Goal: Task Accomplishment & Management: Use online tool/utility

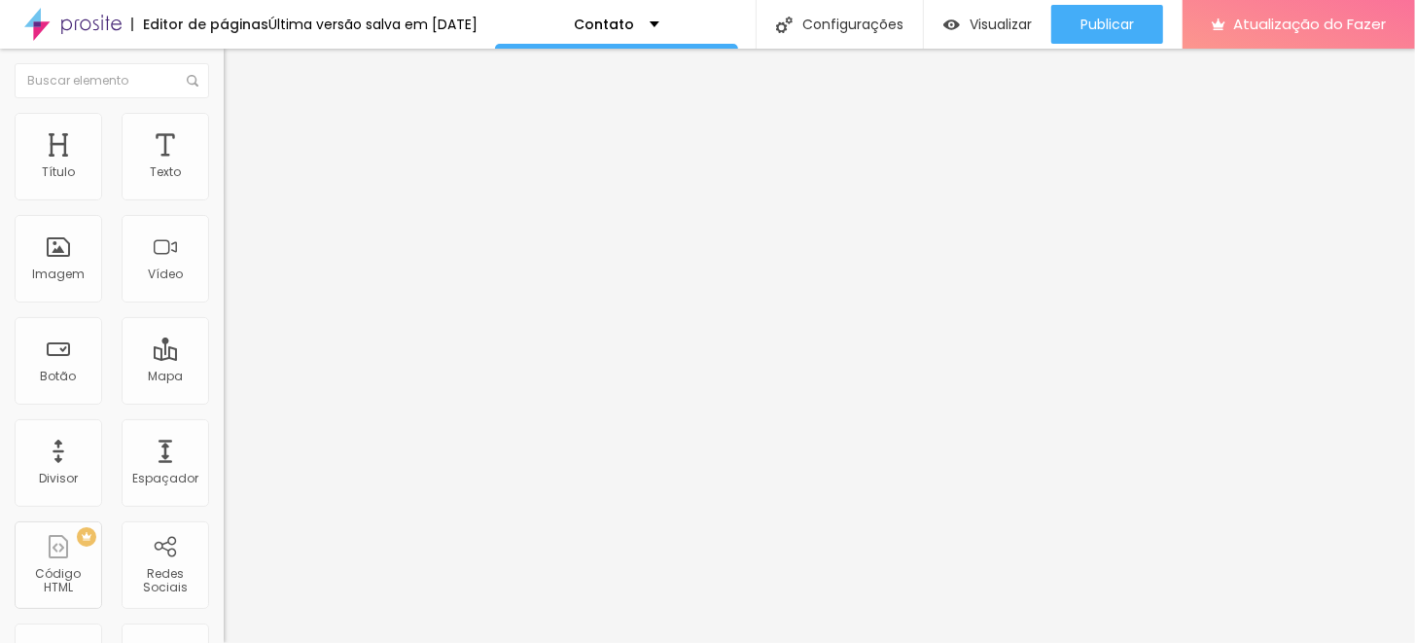
click at [224, 196] on img at bounding box center [230, 202] width 12 height 12
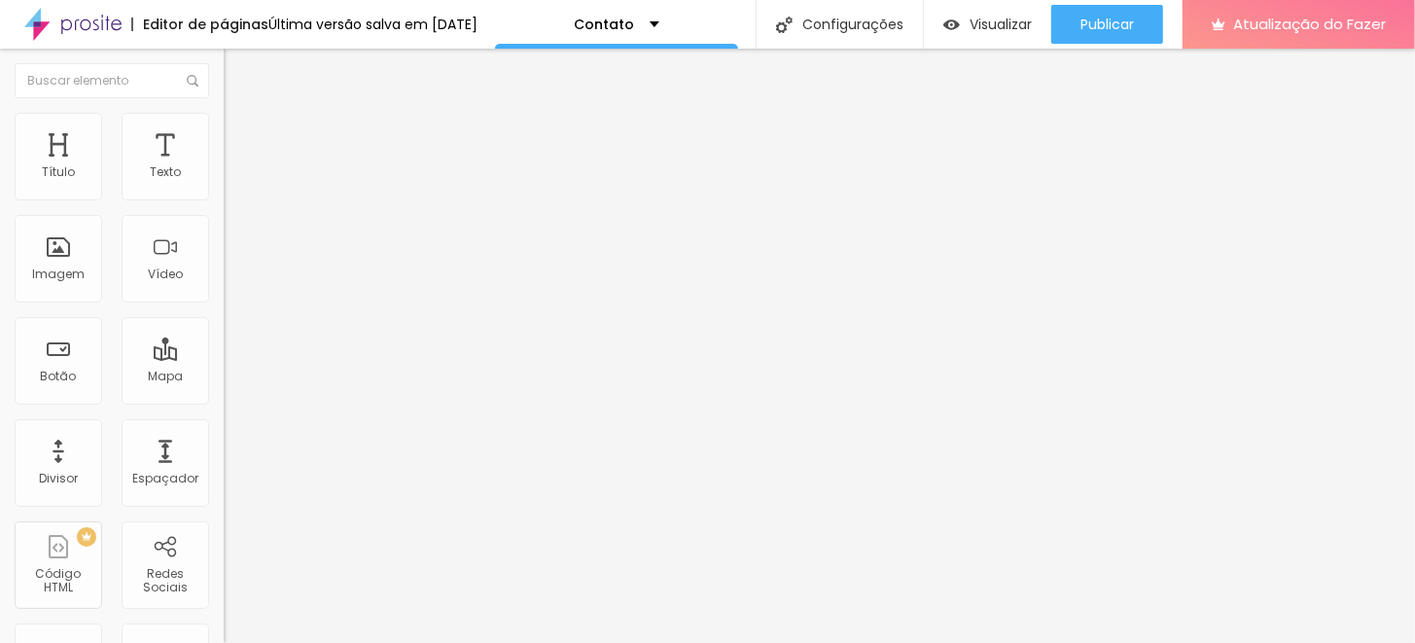
drag, startPoint x: 546, startPoint y: 367, endPoint x: 500, endPoint y: 319, distance: 66.0
drag, startPoint x: 382, startPoint y: 377, endPoint x: 379, endPoint y: 237, distance: 140.1
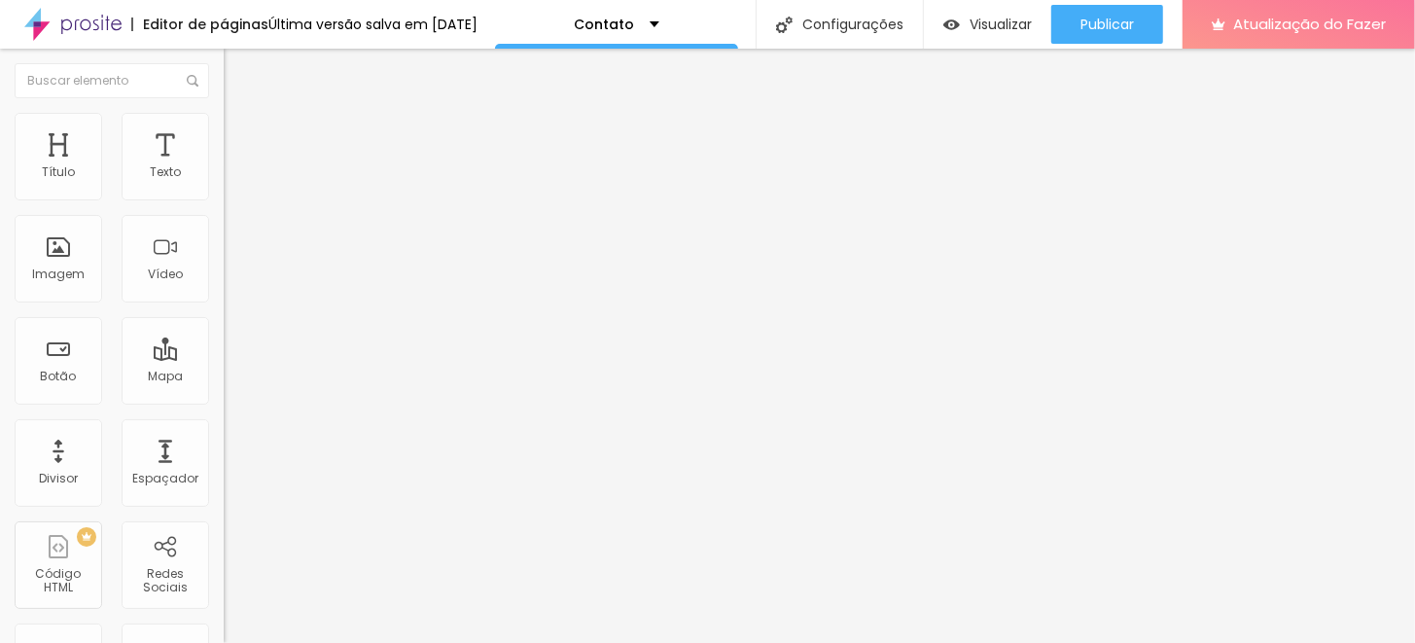
scroll to position [0, 0]
type input "T"
type input "Whatsapp"
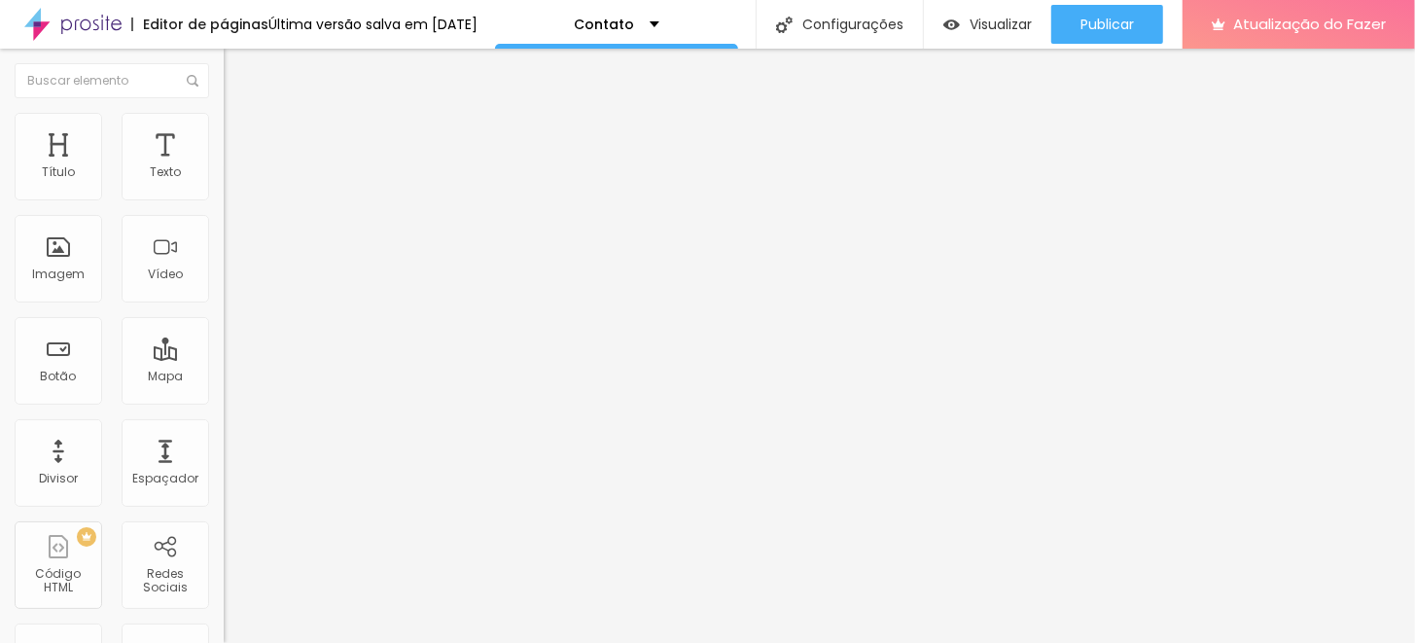
type input "(xx) xxxxx-xxxx"
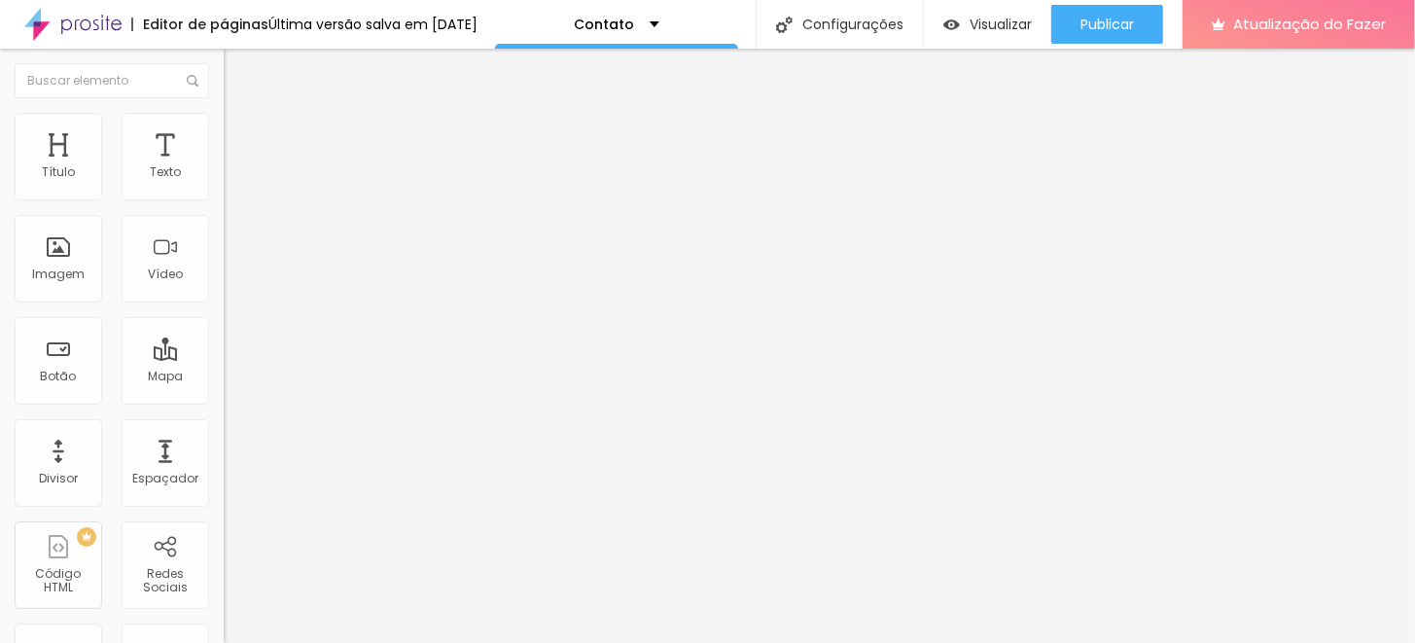
scroll to position [284, 0]
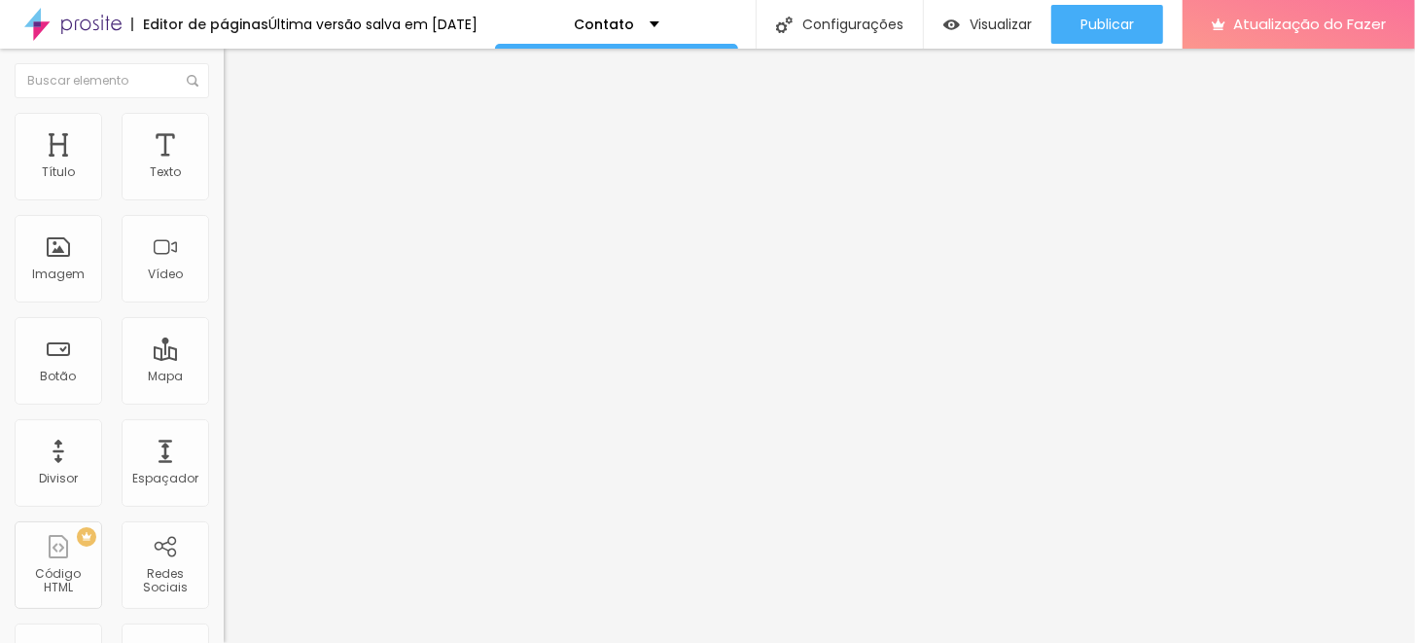
scroll to position [124, 0]
drag, startPoint x: 570, startPoint y: 448, endPoint x: 340, endPoint y: 452, distance: 229.6
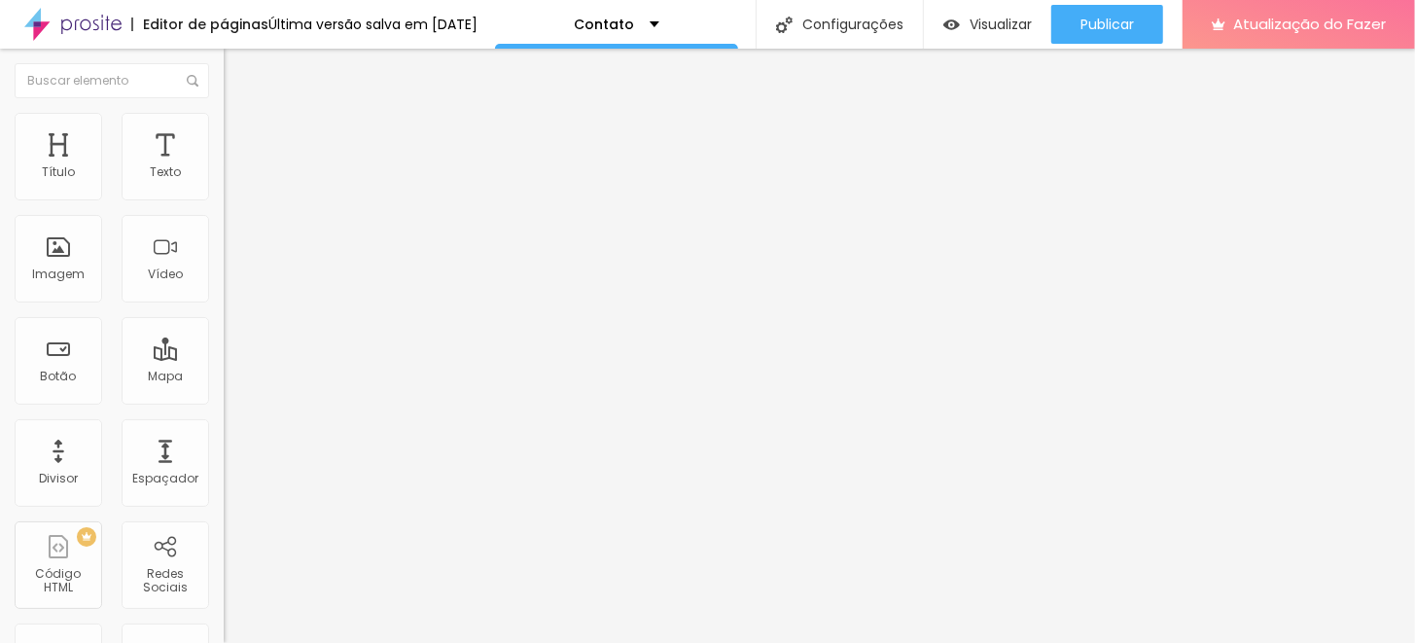
type input "Que tipo de ensaio está buscando?"
type input "O"
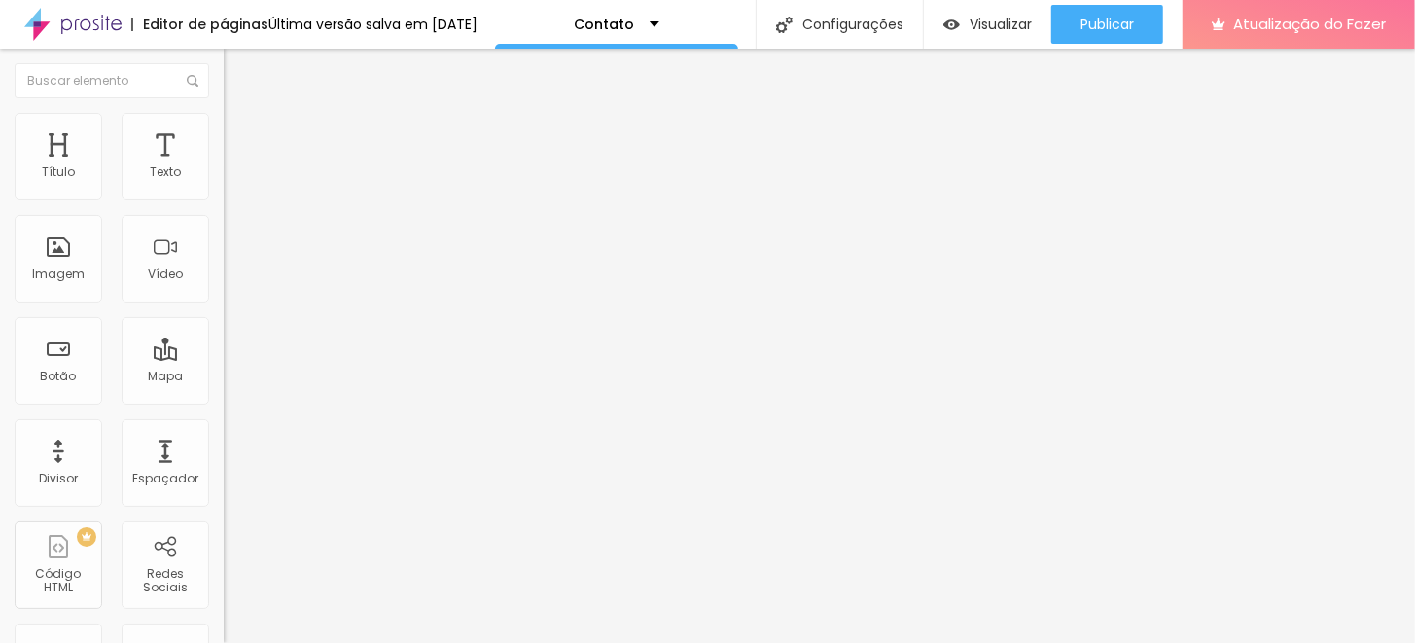
type input "Boudoir"
type input "O"
type input "Branding"
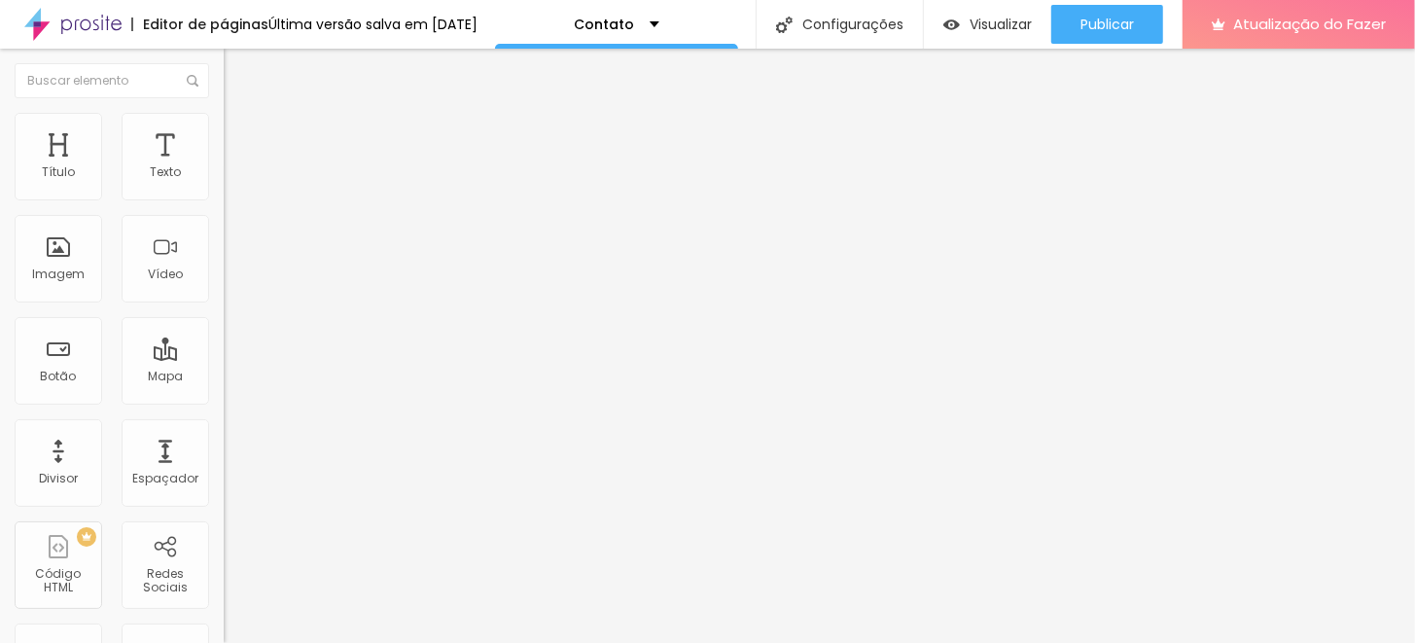
type input "O"
type input "Gestante e Maternidade"
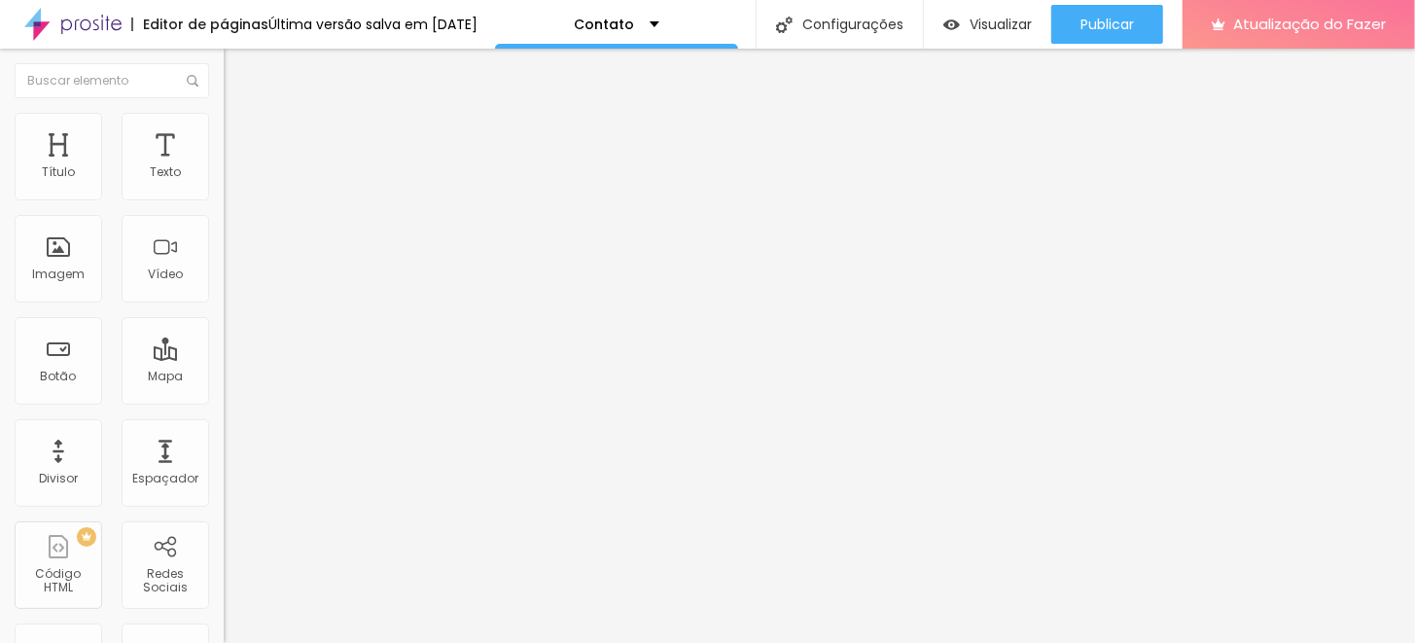
type input "O"
type input "Aniversário Infantil"
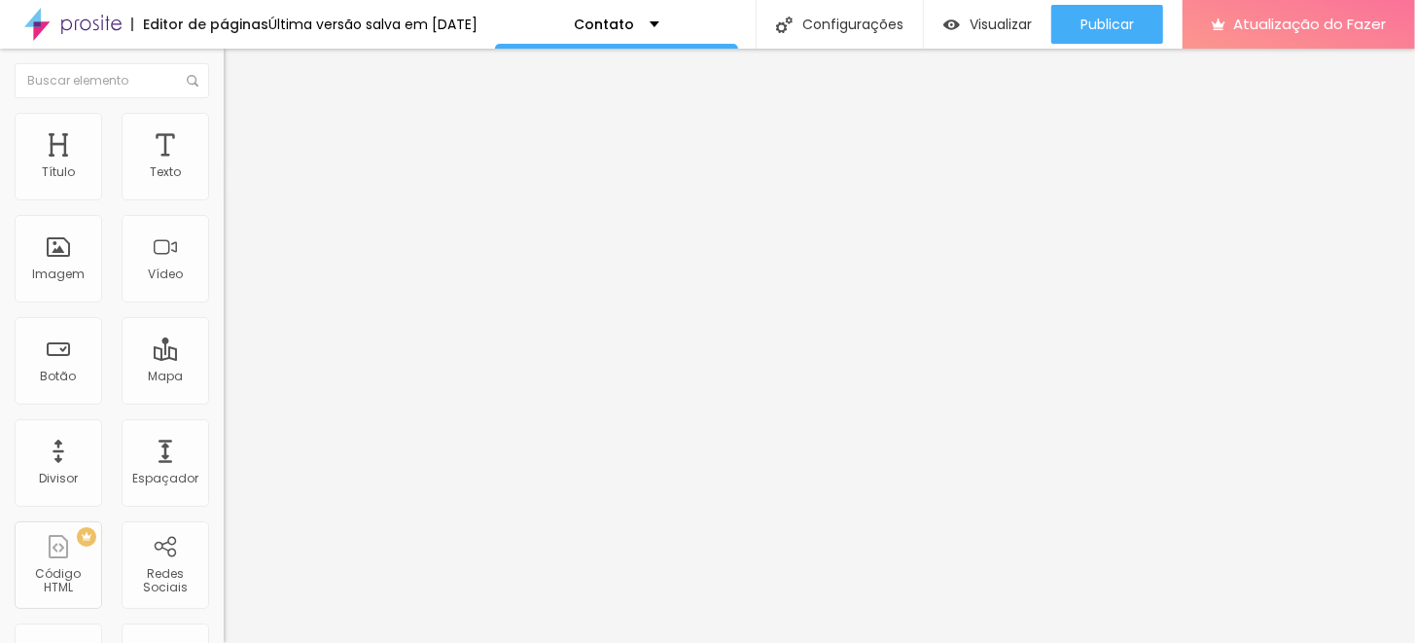
type input "O"
type input "Aniversário Bebê e Infantil"
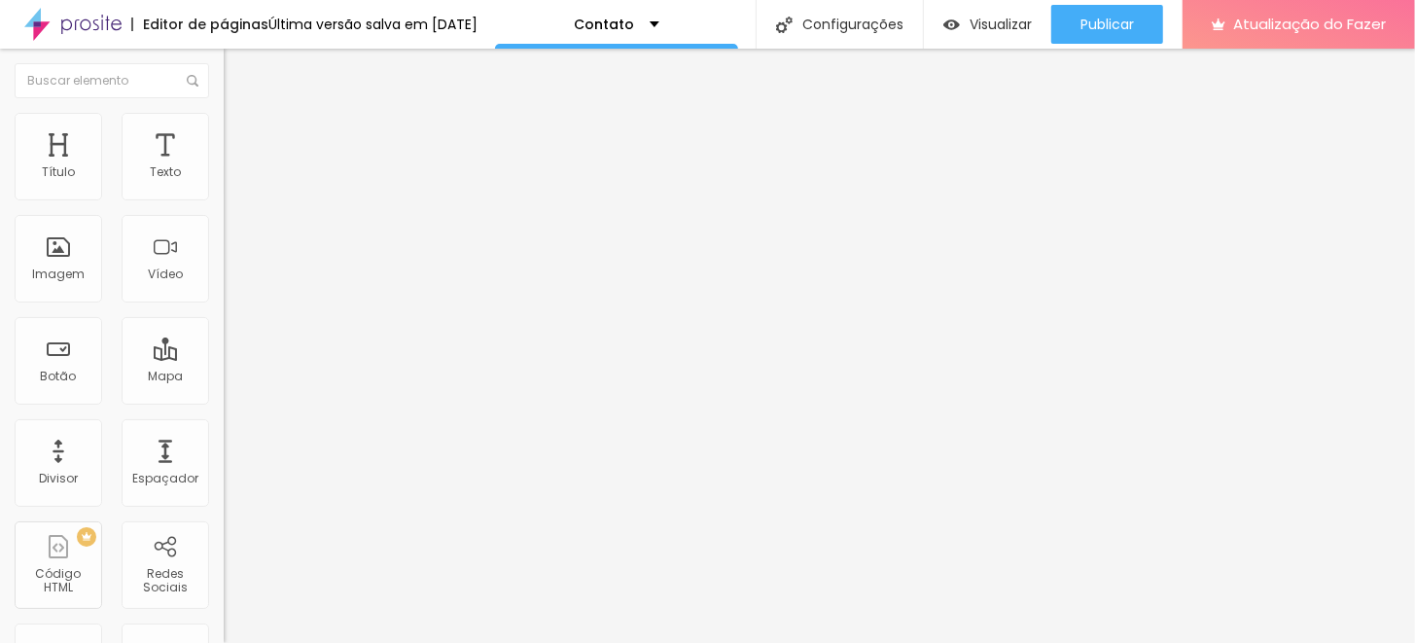
type input "Aniversário Adulto"
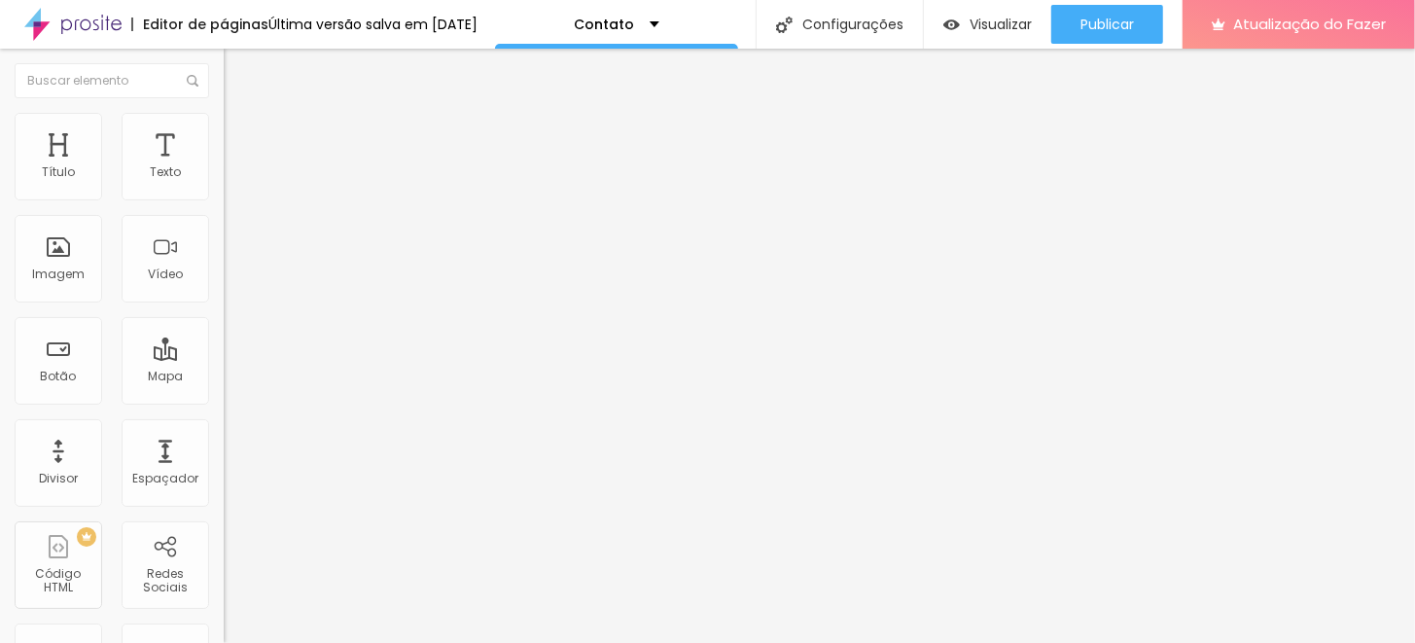
scroll to position [196, 0]
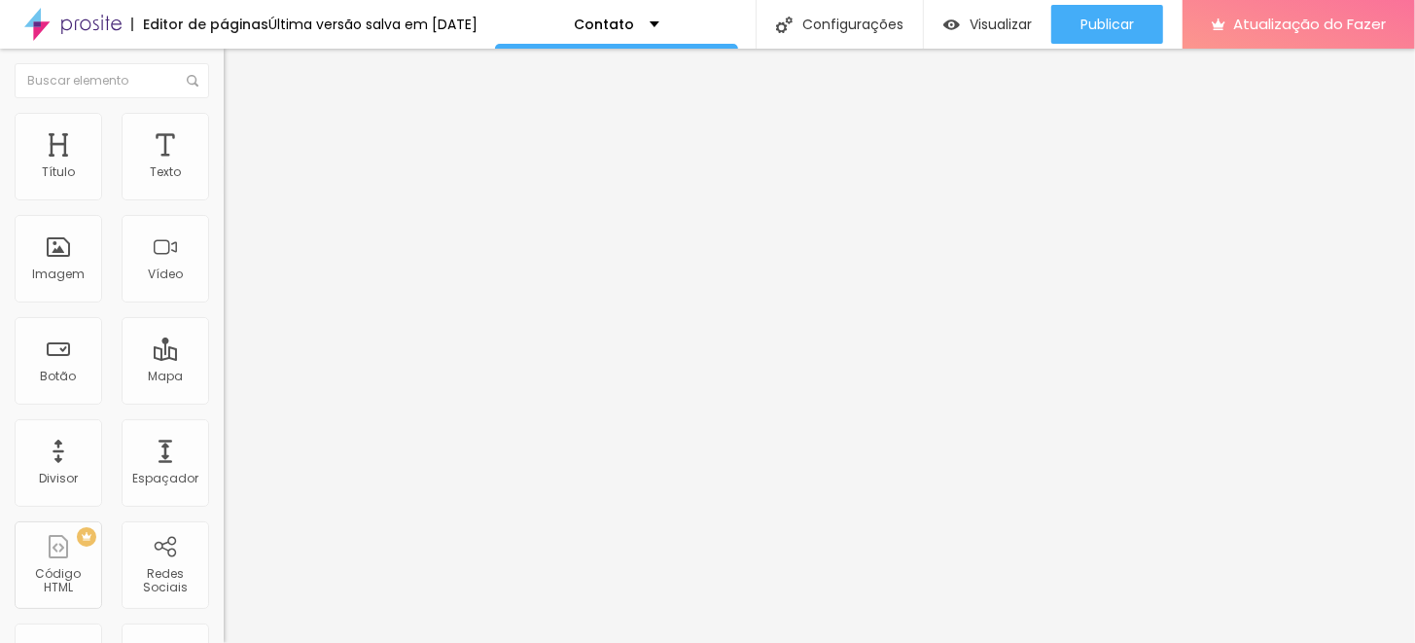
scroll to position [349, 0]
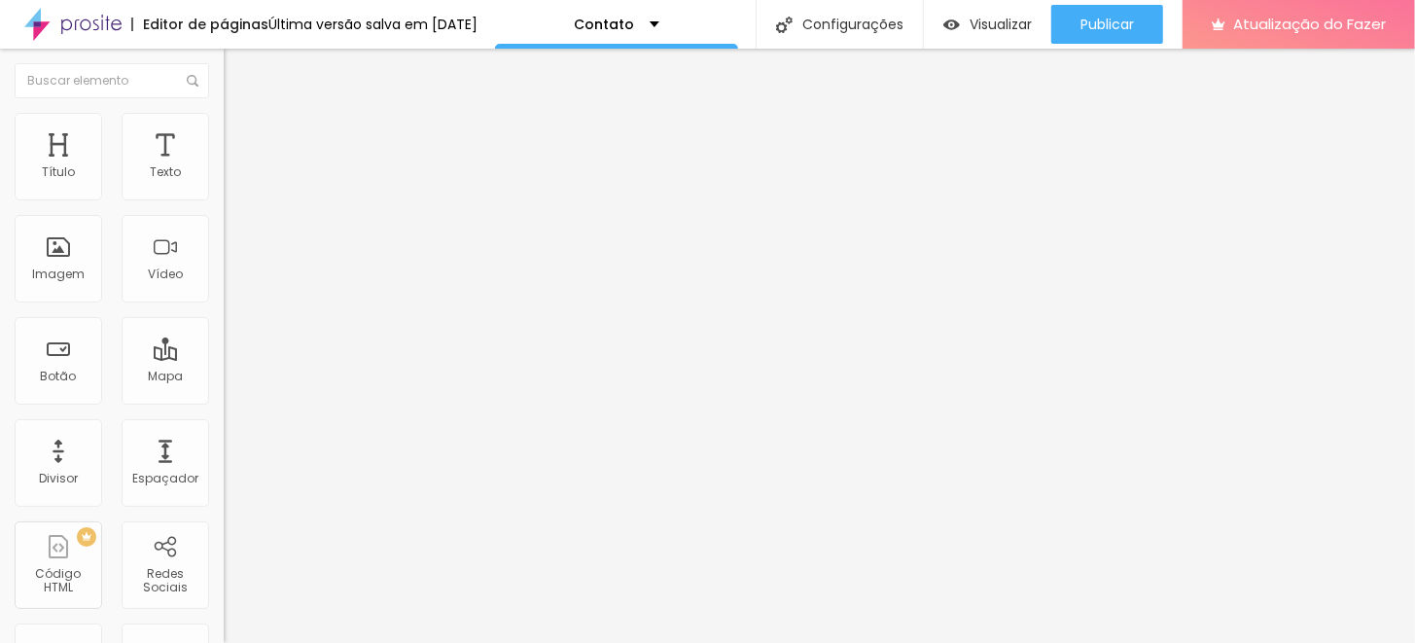
drag, startPoint x: 559, startPoint y: 153, endPoint x: 376, endPoint y: 163, distance: 183.2
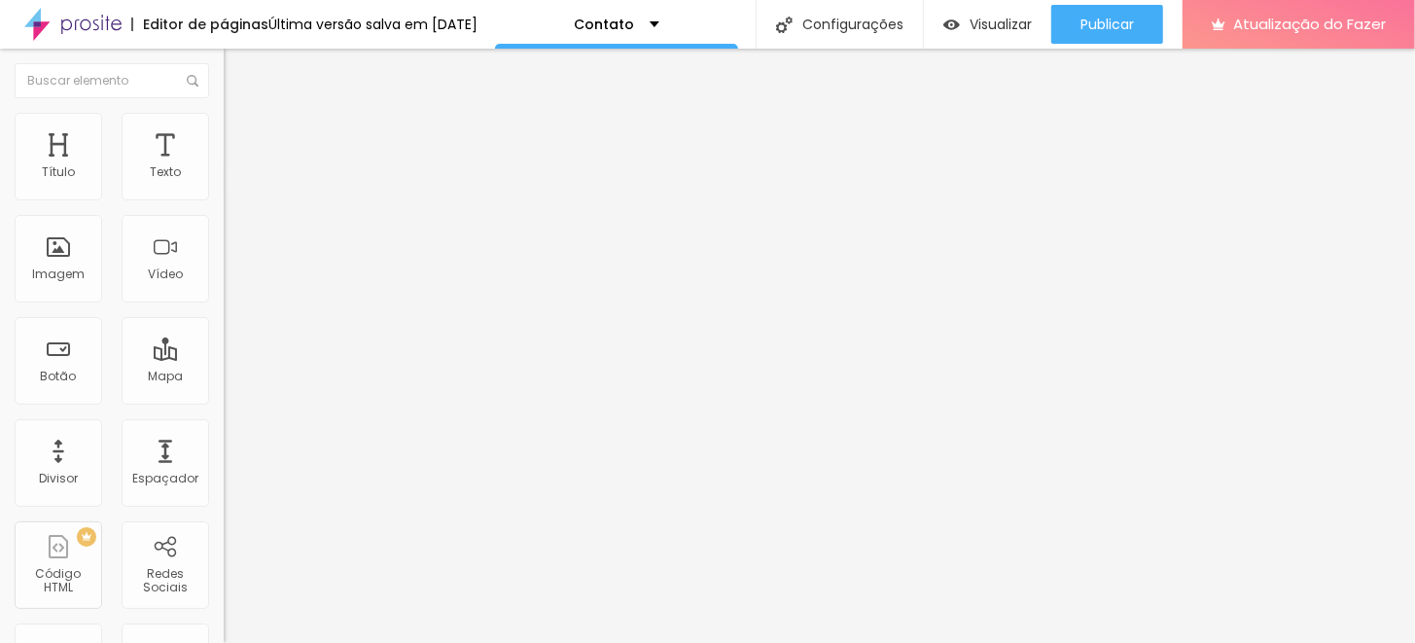
type input "Quando deseja realizar seu ensaio?"
drag, startPoint x: 519, startPoint y: 244, endPoint x: 456, endPoint y: 236, distance: 63.7
type input "Ainda esse mês"
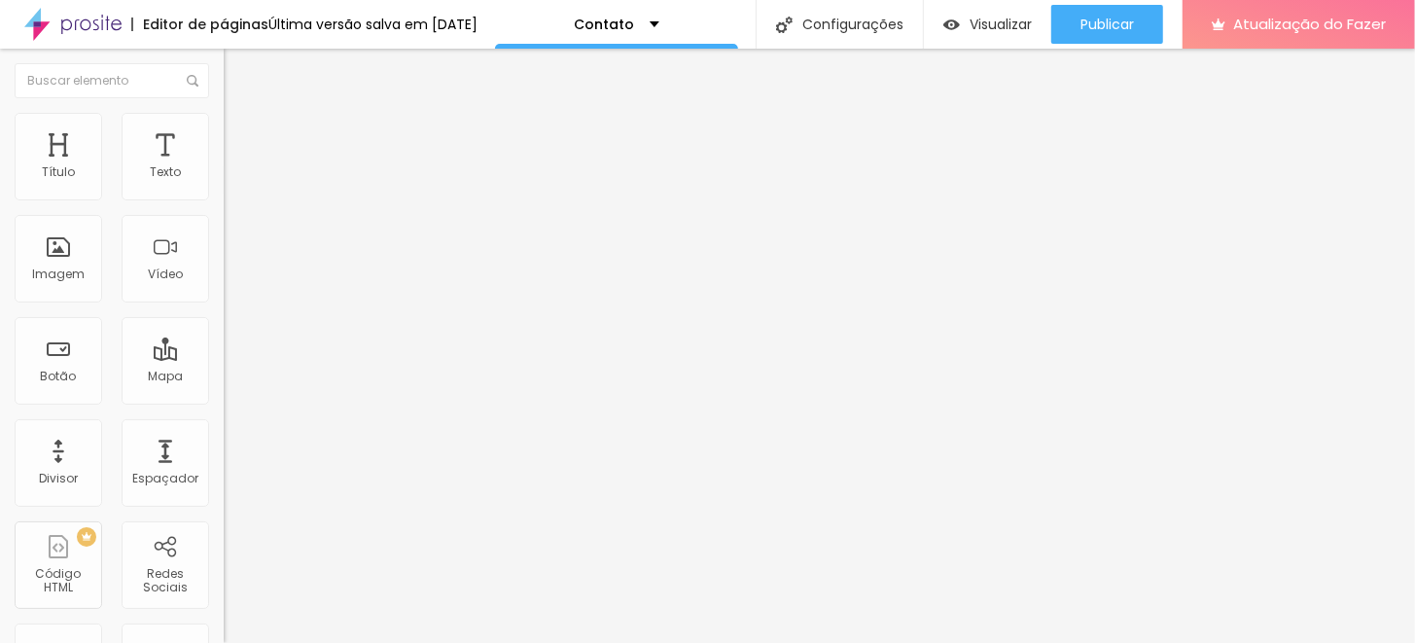
type input "O"
type input "No próximo mês"
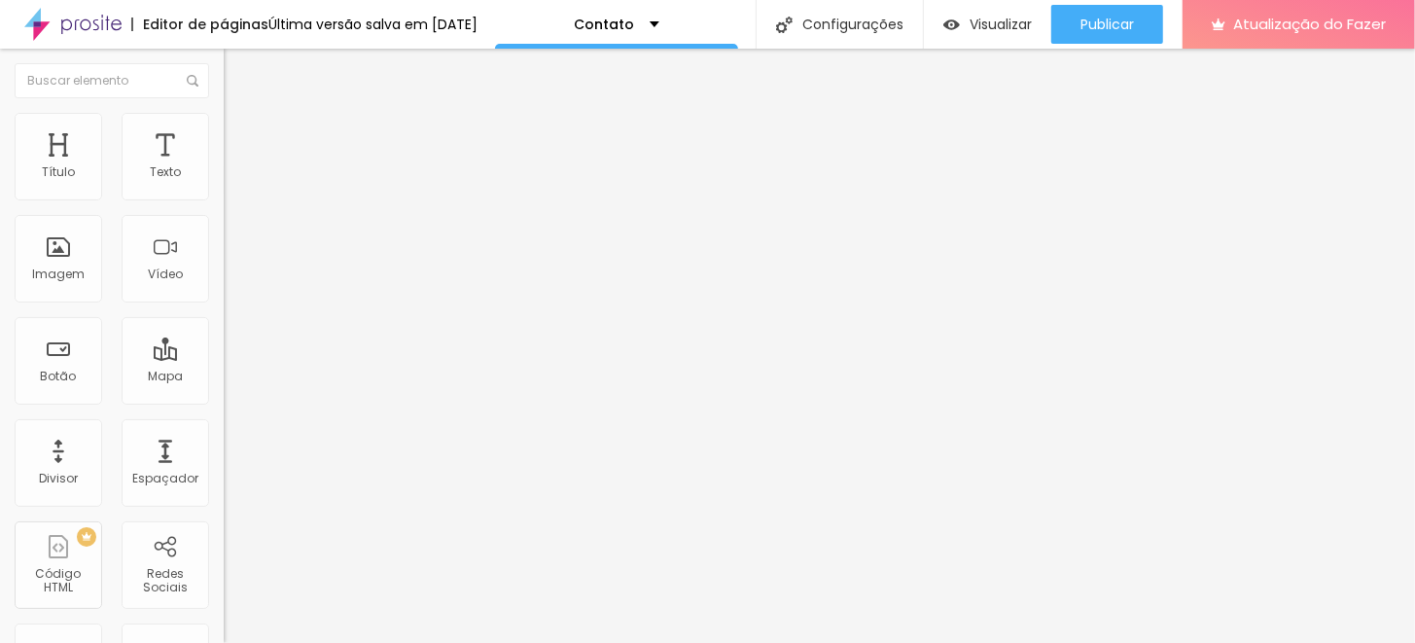
type input "O"
type input "Daqui 02 meses"
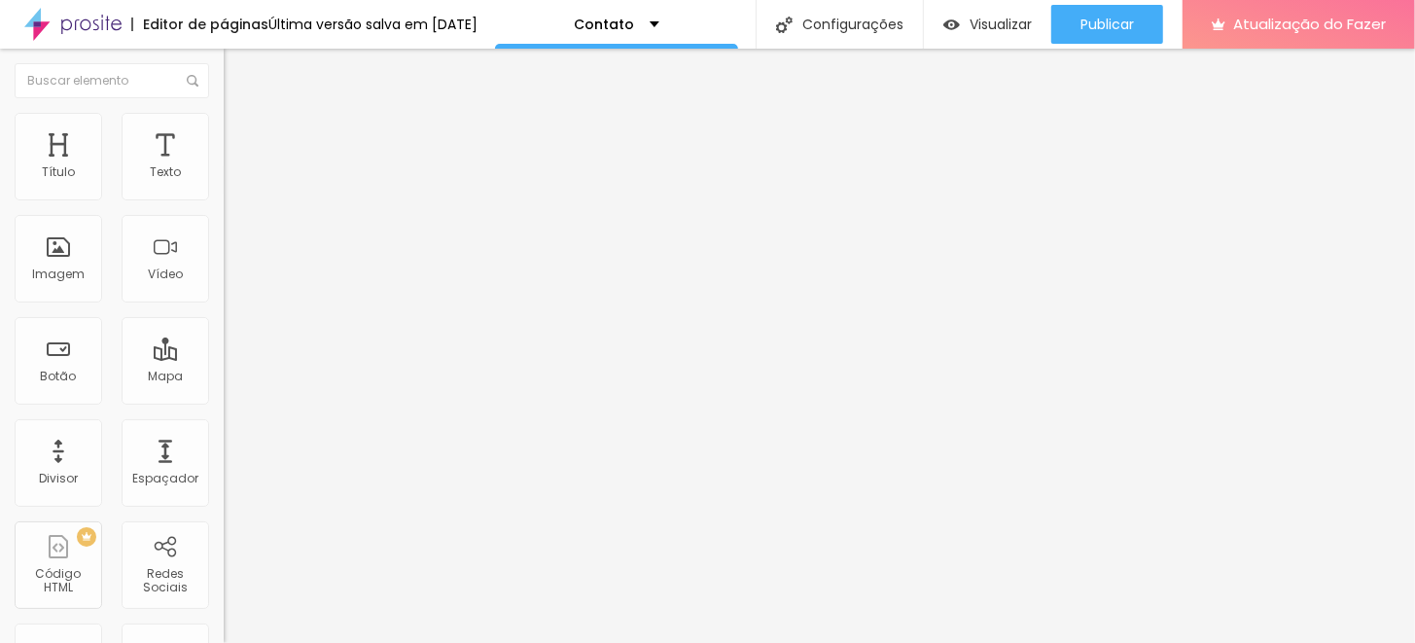
type input "O"
type input "Daqui 3 meses"
drag, startPoint x: 547, startPoint y: 403, endPoint x: 537, endPoint y: 418, distance: 18.4
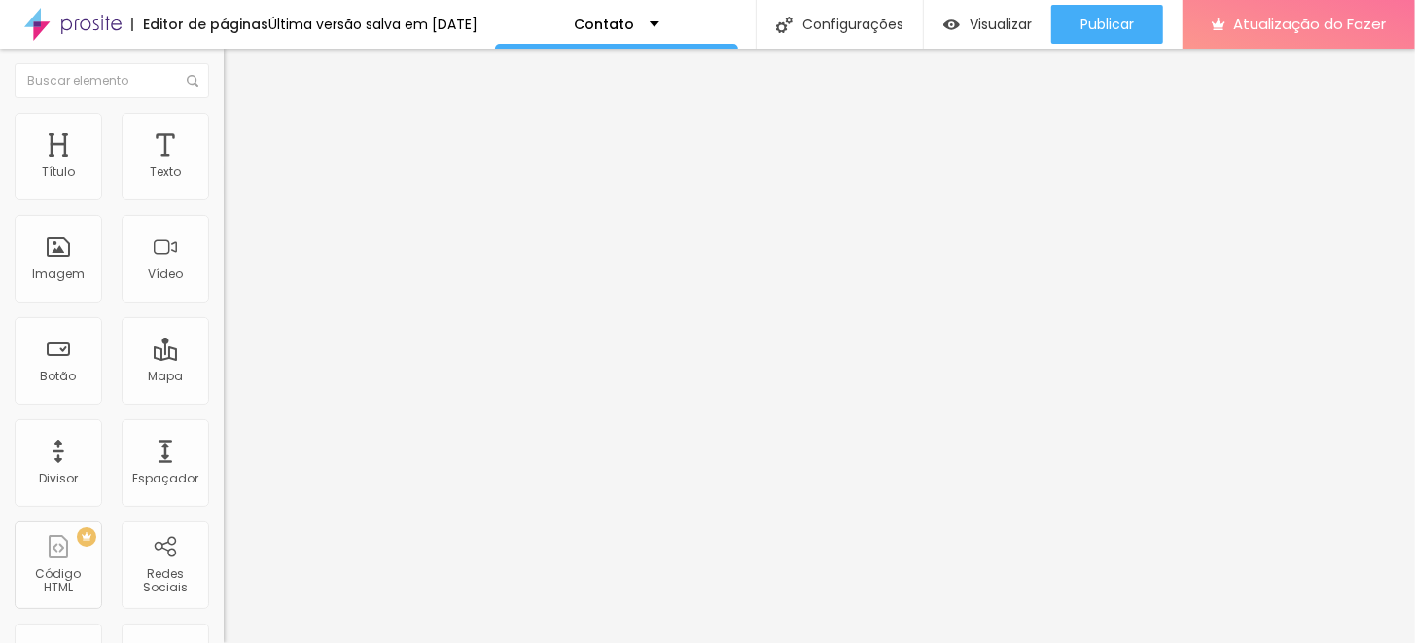
type input "O"
type input "Daqui 06 meses"
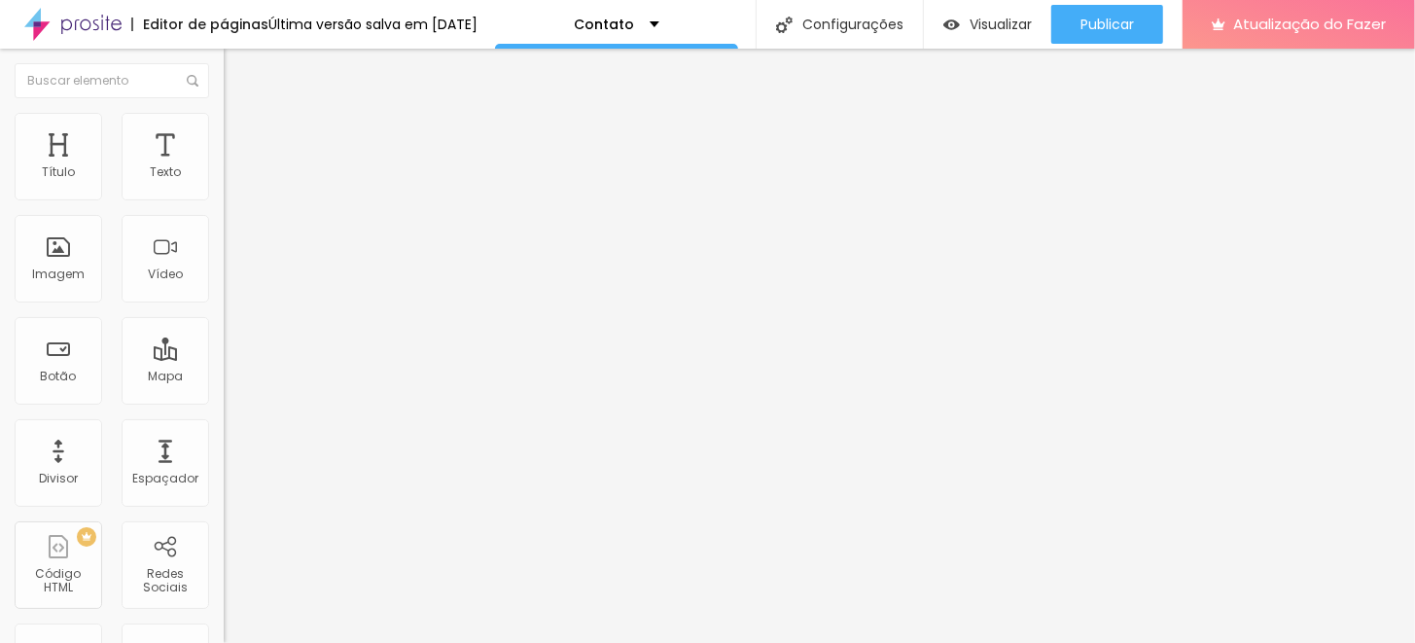
type input "O"
type input "Ainda não sei"
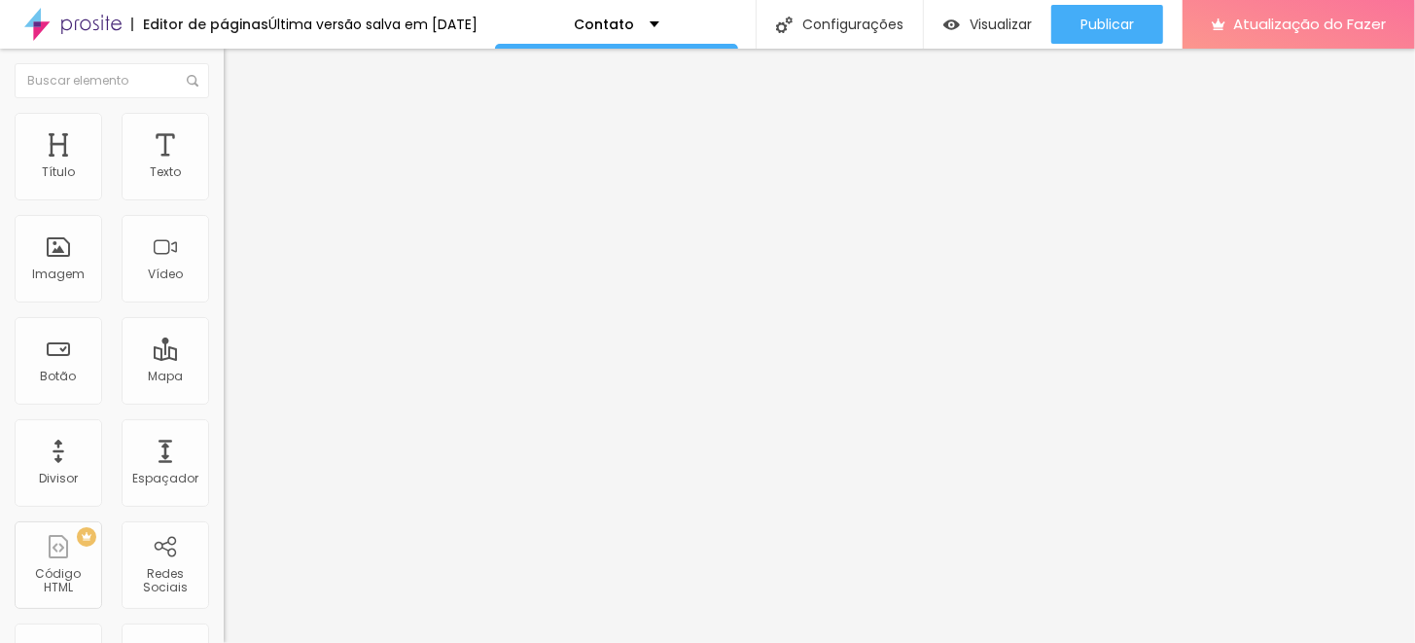
click at [224, 196] on img at bounding box center [230, 202] width 12 height 12
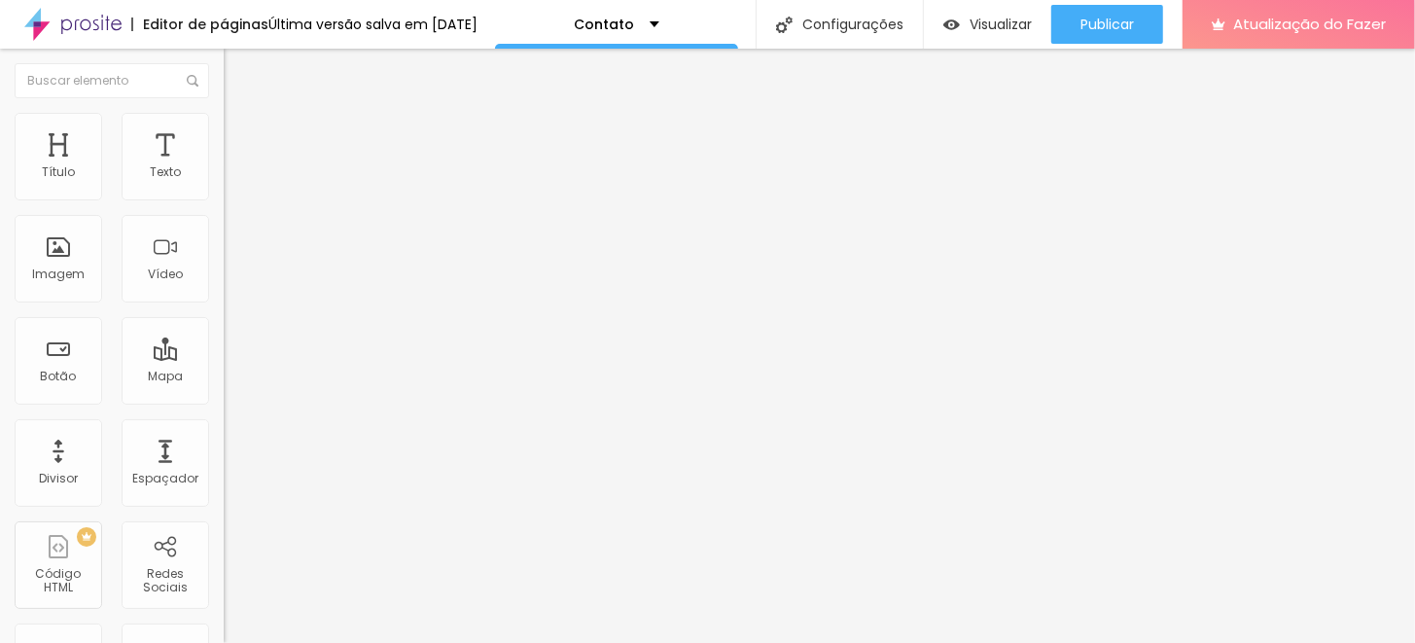
drag, startPoint x: 544, startPoint y: 317, endPoint x: 319, endPoint y: 313, distance: 224.7
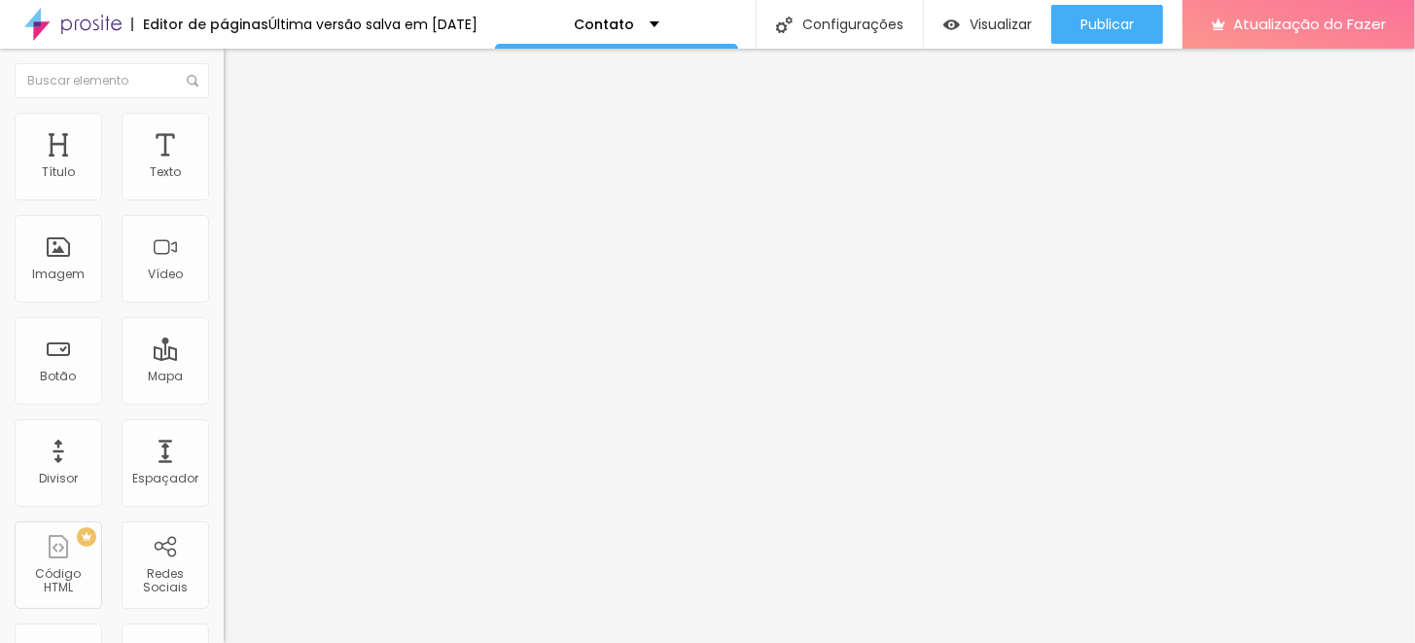
type input "Quando deseja realizar seu ensaio?"
type input "O"
type input "Ainda esse mês"
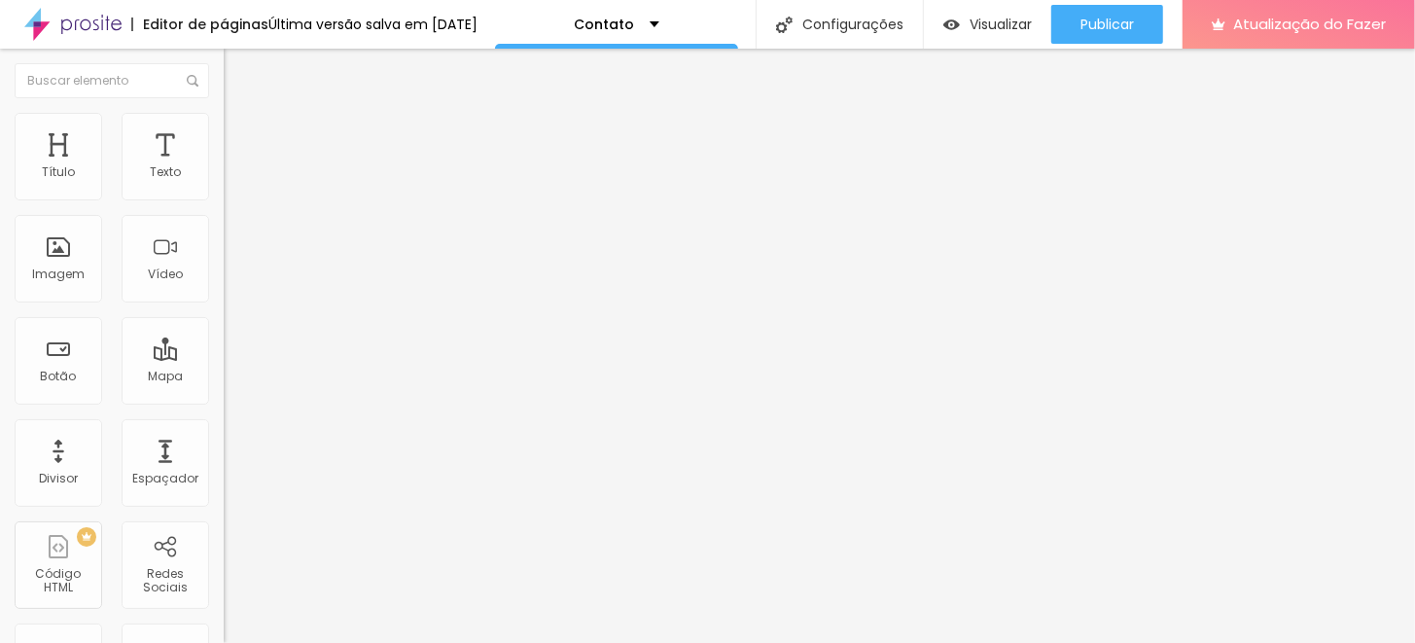
type input "O"
type input "Daqui no próximo mês"
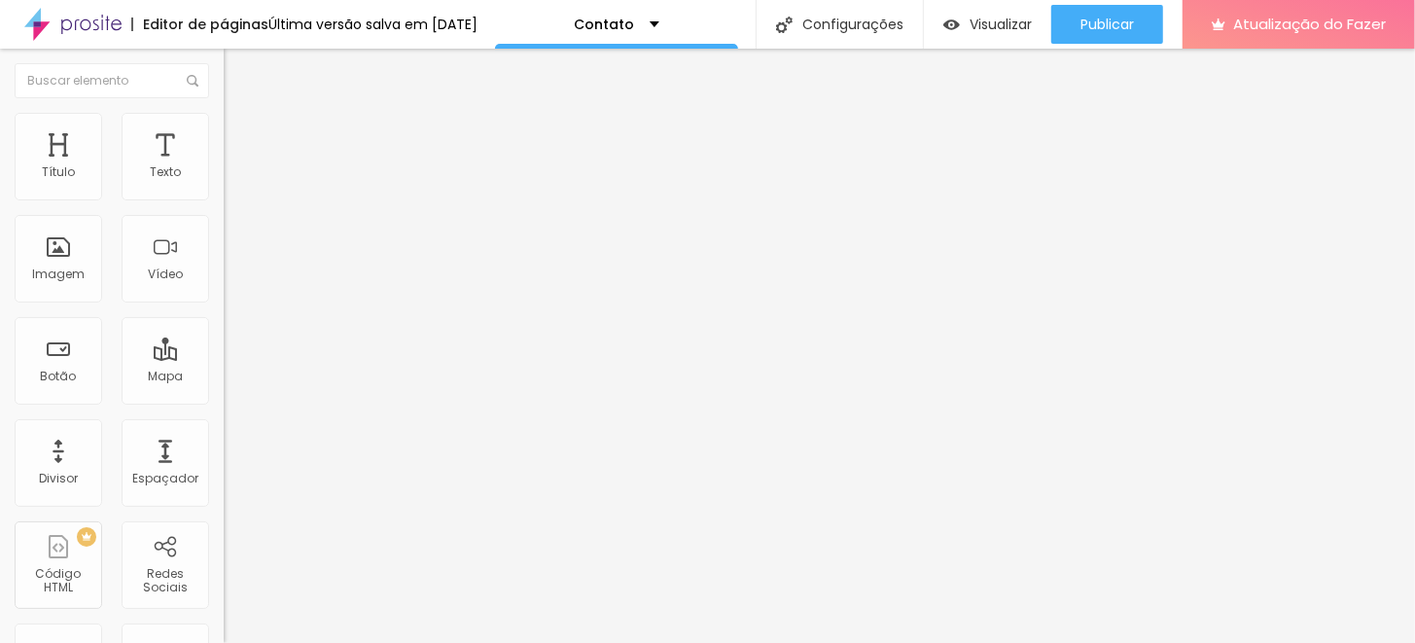
type input "O"
type input "No próximo mês"
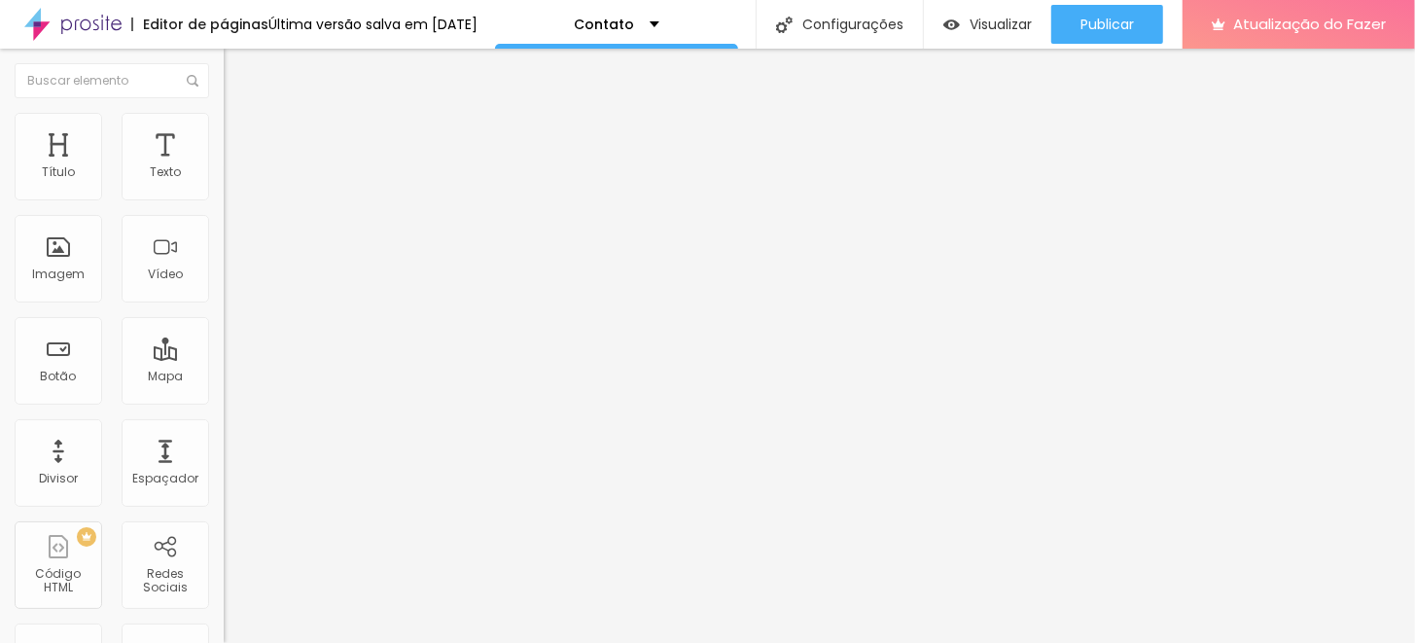
type input "Daqui 02 meses"
type input "O"
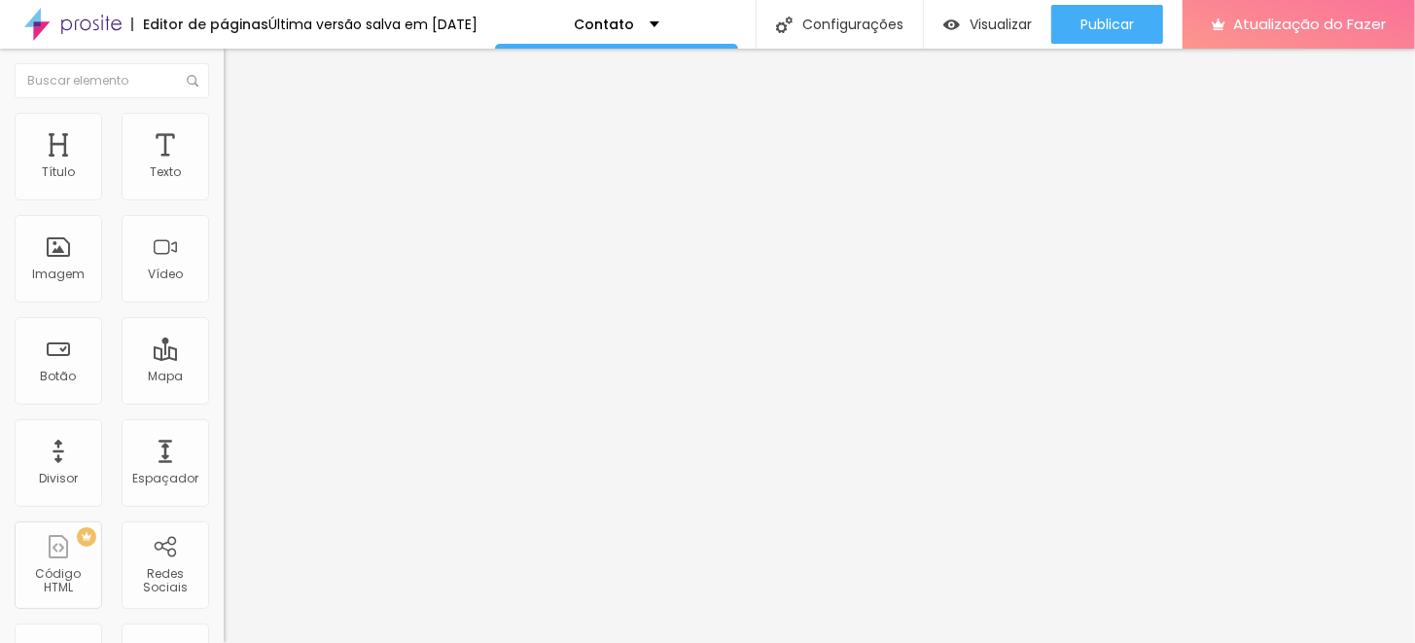
type input "Daqui 03 meses"
type input "O"
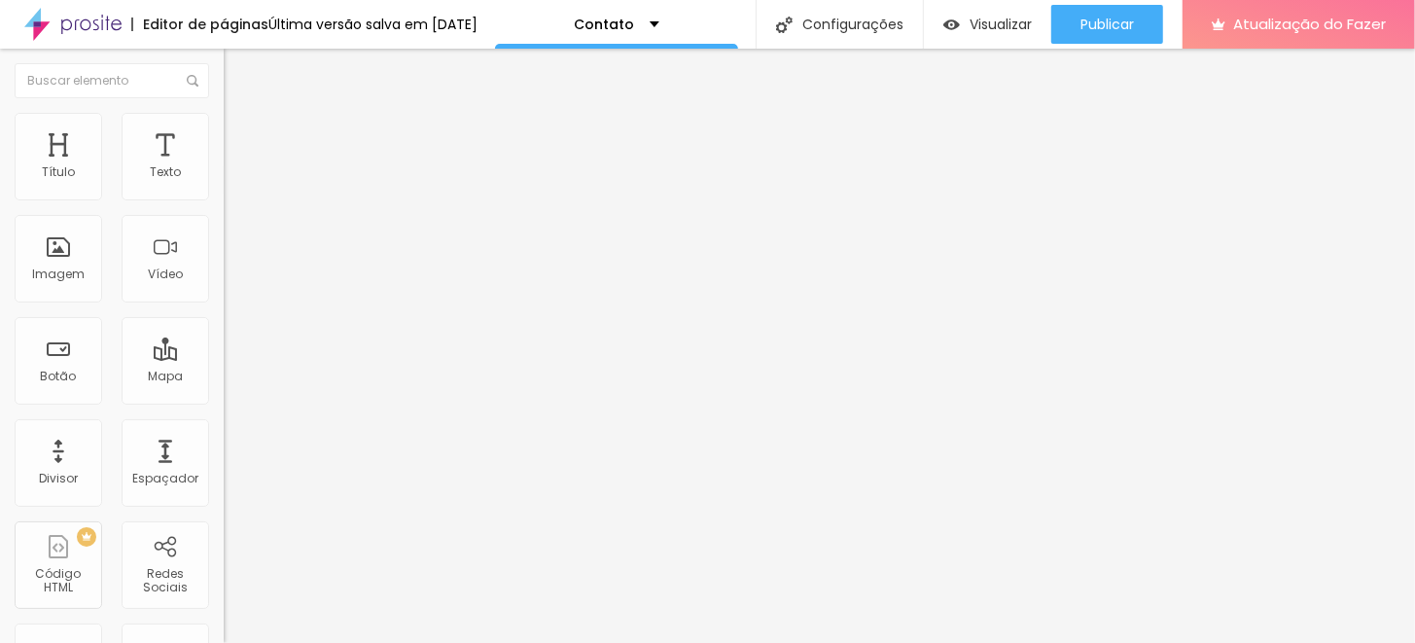
type input "Para quando deseja realizar seu ensaio/evento?"
type input "Daqui 06 meses"
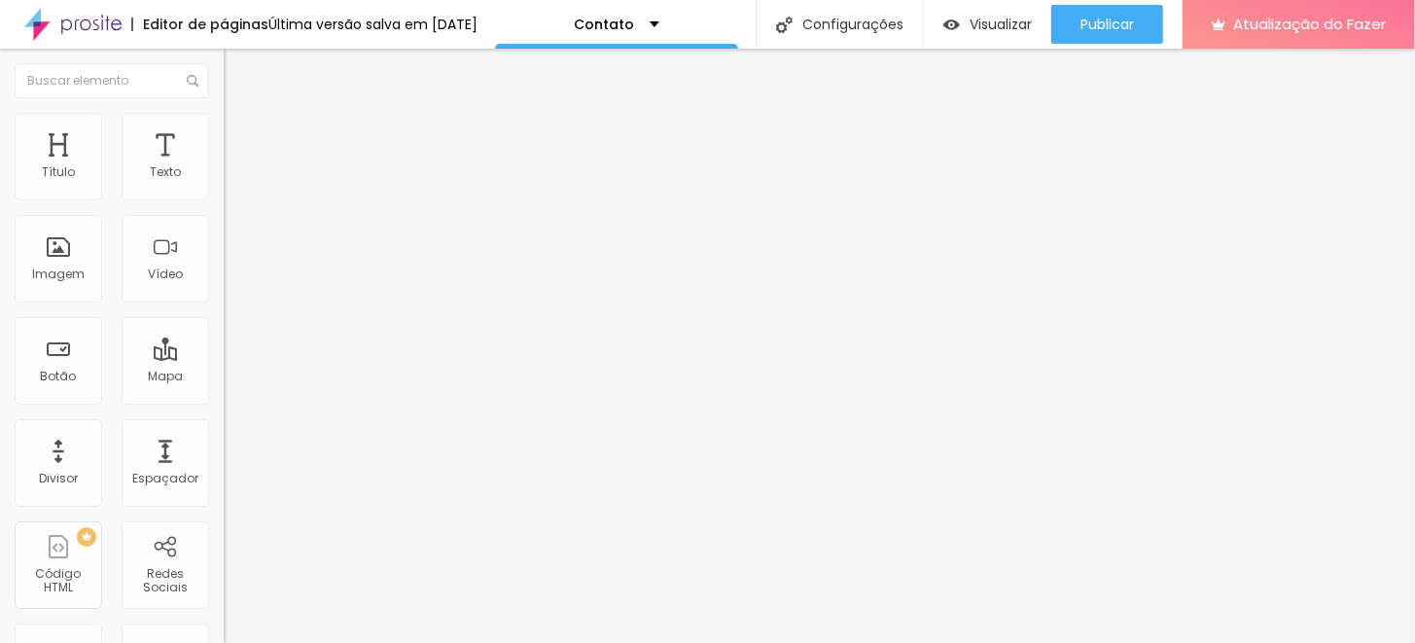
type input "O"
type input "Daqui 01 ano"
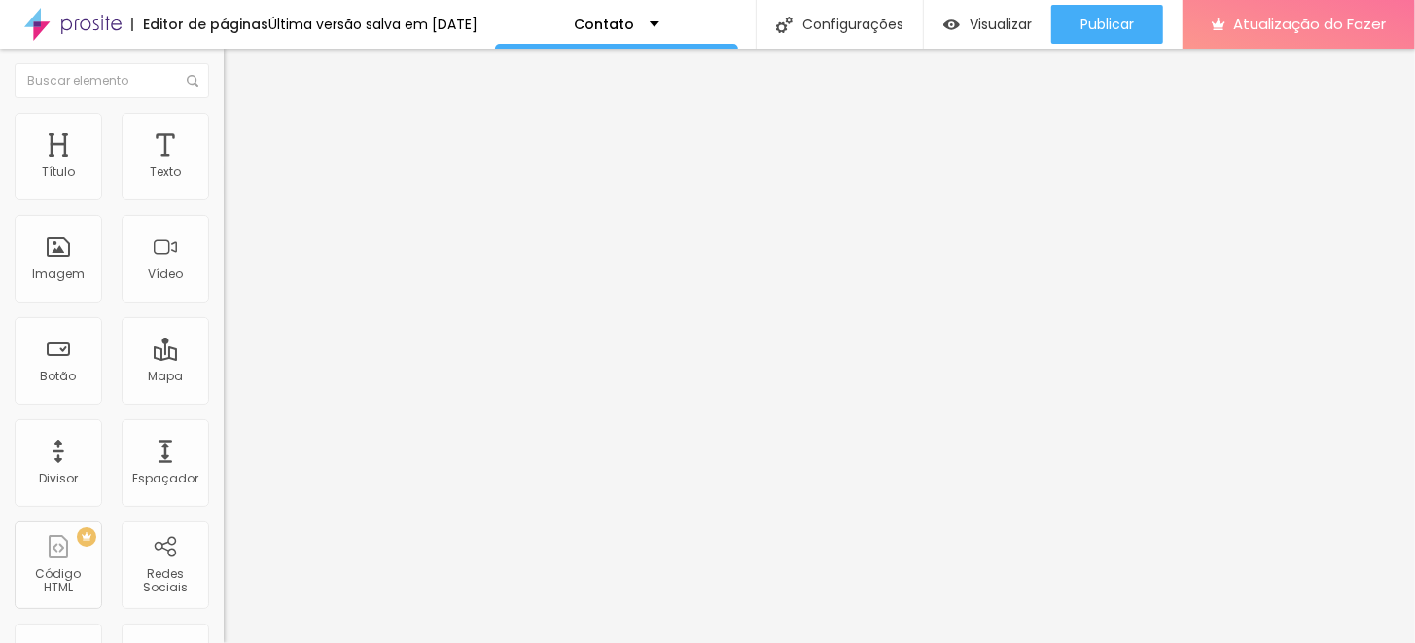
type input "O"
type input "Ainda não sei"
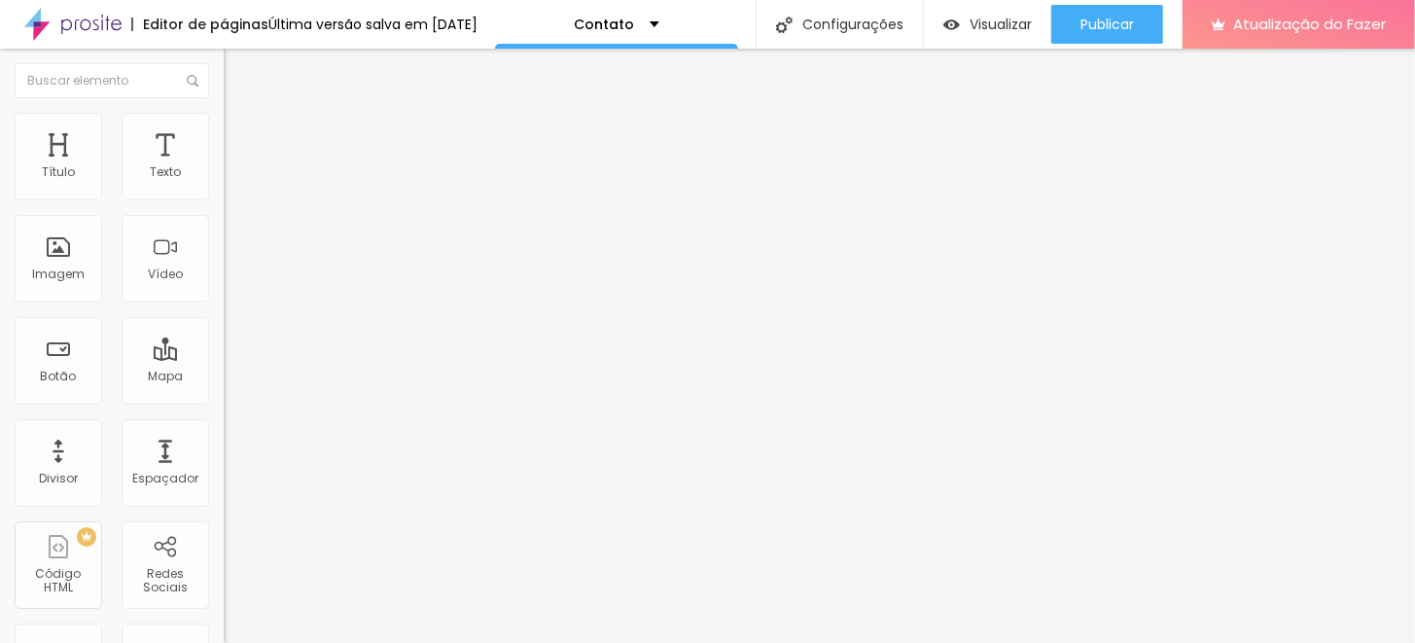
scroll to position [349, 0]
drag, startPoint x: 690, startPoint y: 279, endPoint x: 742, endPoint y: 289, distance: 53.4
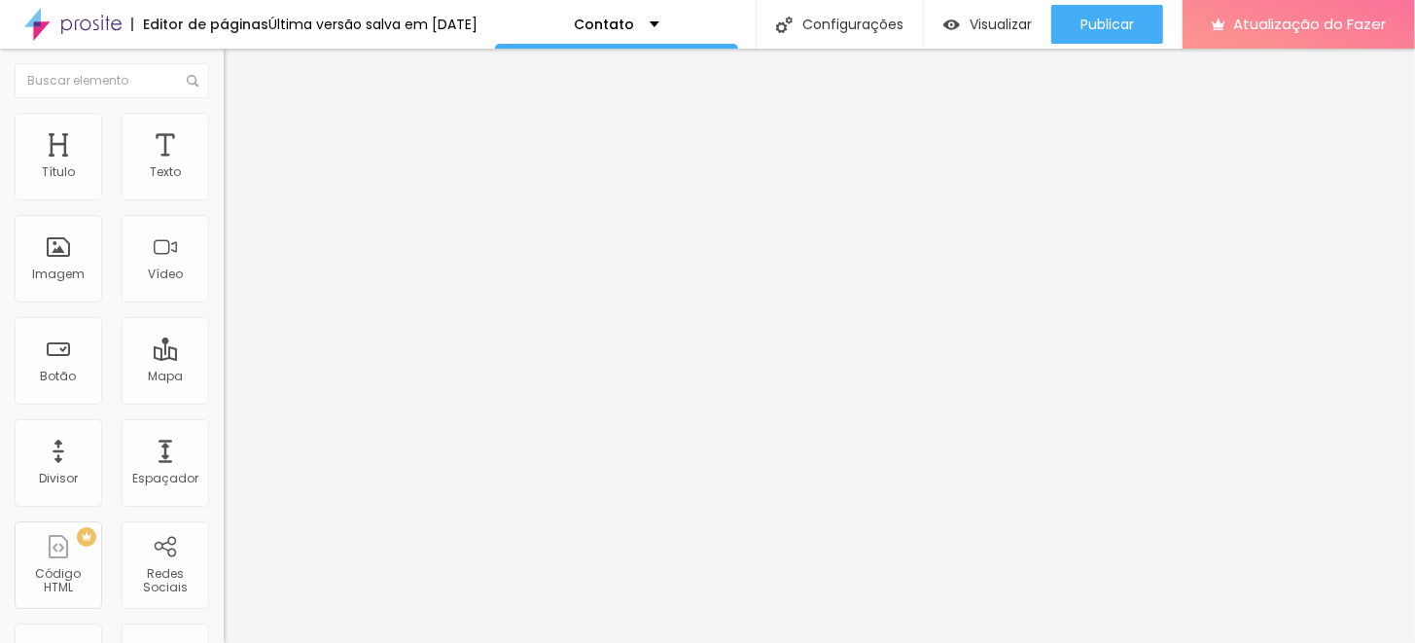
type input "Quando deseja realizar seu ensaio?"
click at [224, 196] on div "Contato" at bounding box center [336, 179] width 224 height 33
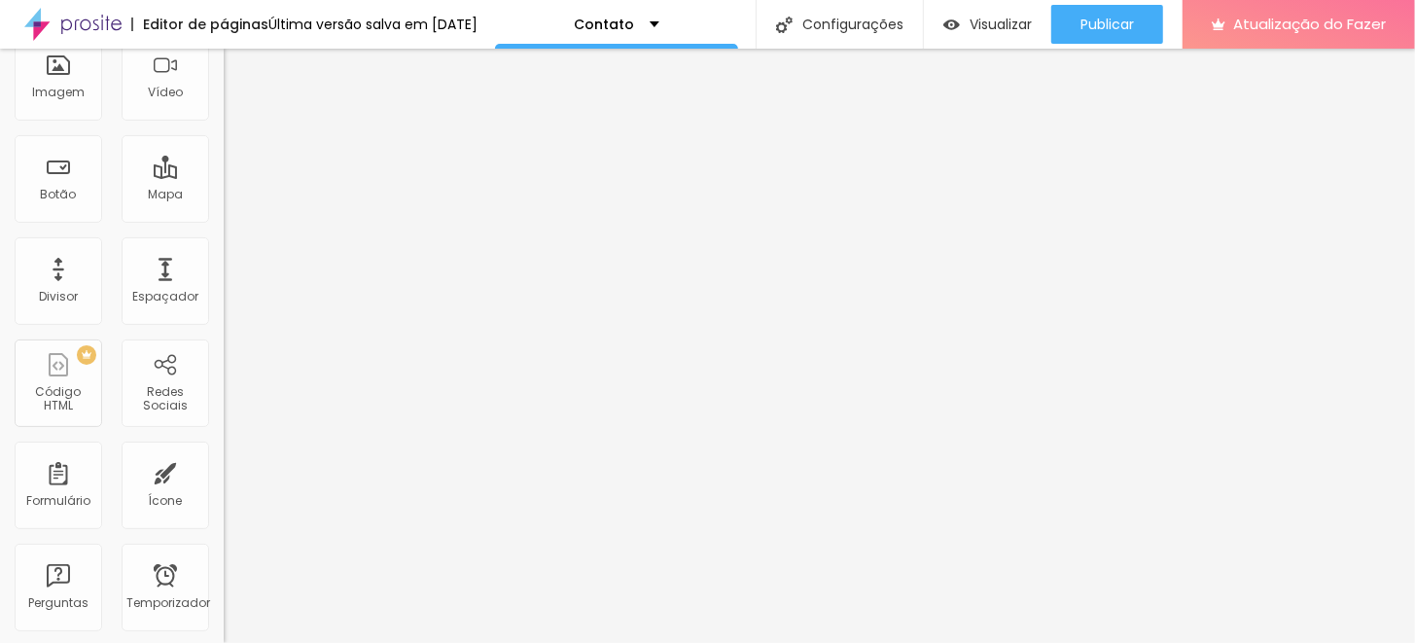
scroll to position [0, 0]
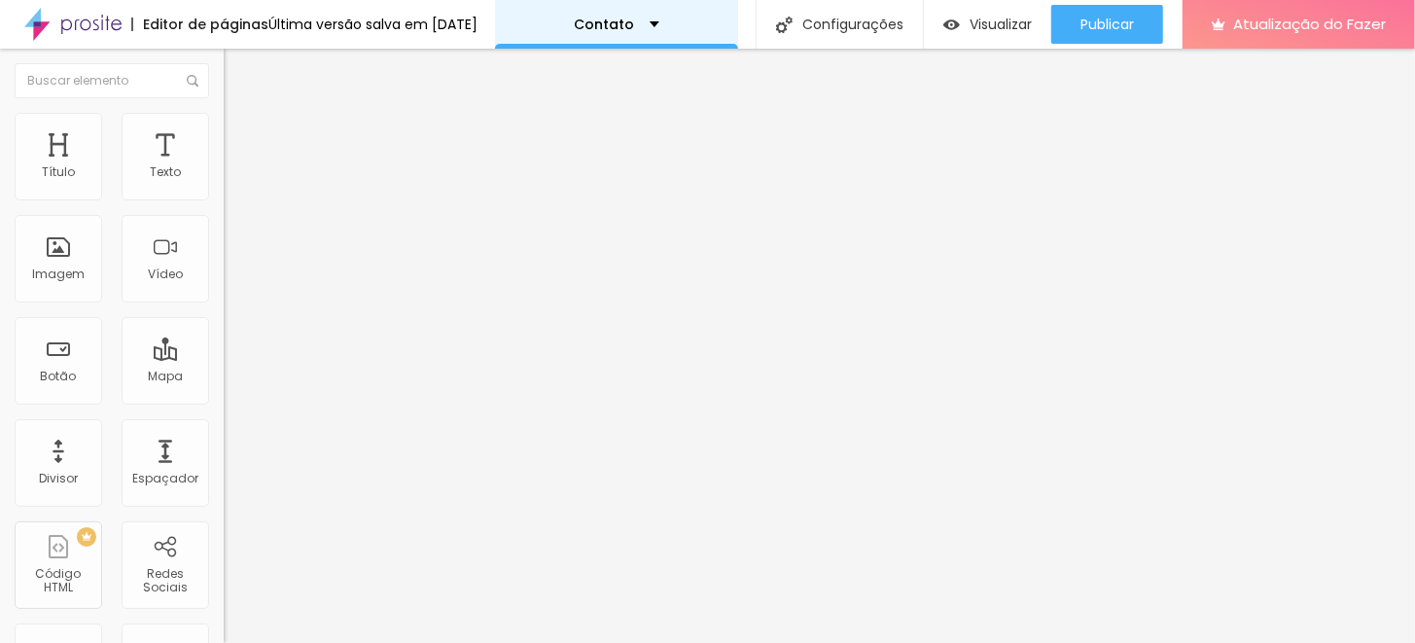
click at [622, 16] on div "Contato" at bounding box center [616, 24] width 243 height 49
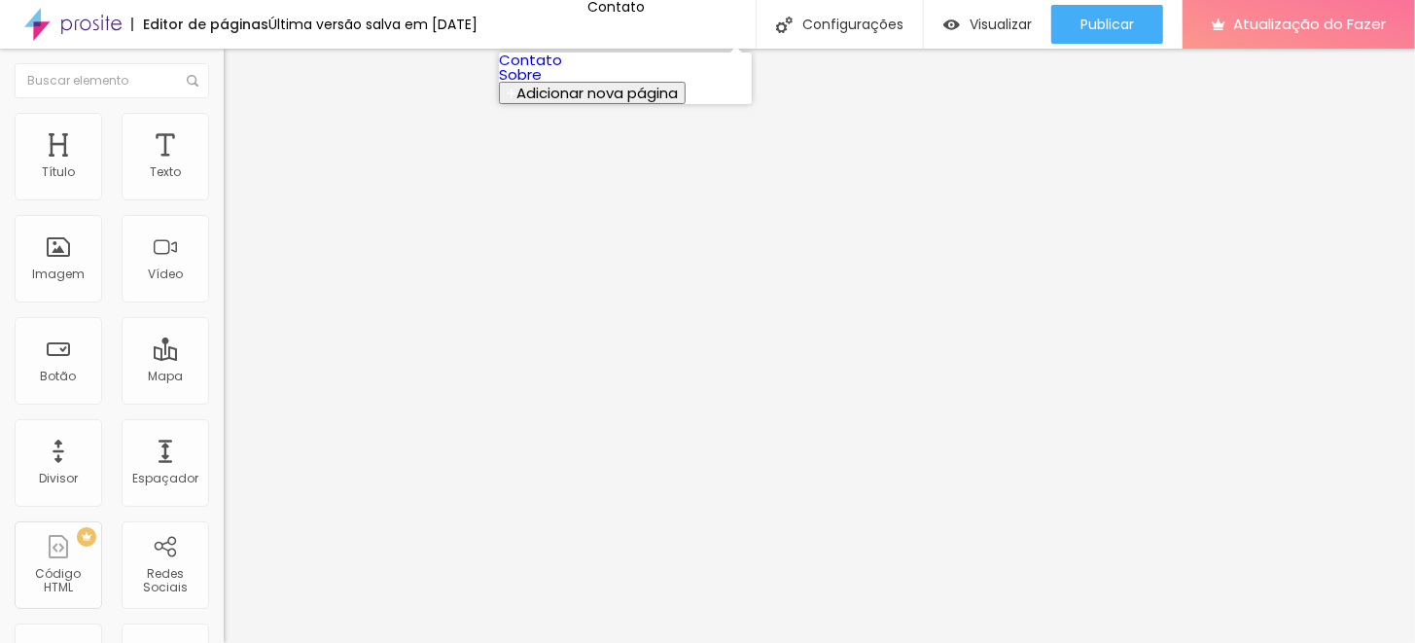
click at [542, 85] on link "Sobre" at bounding box center [520, 74] width 43 height 20
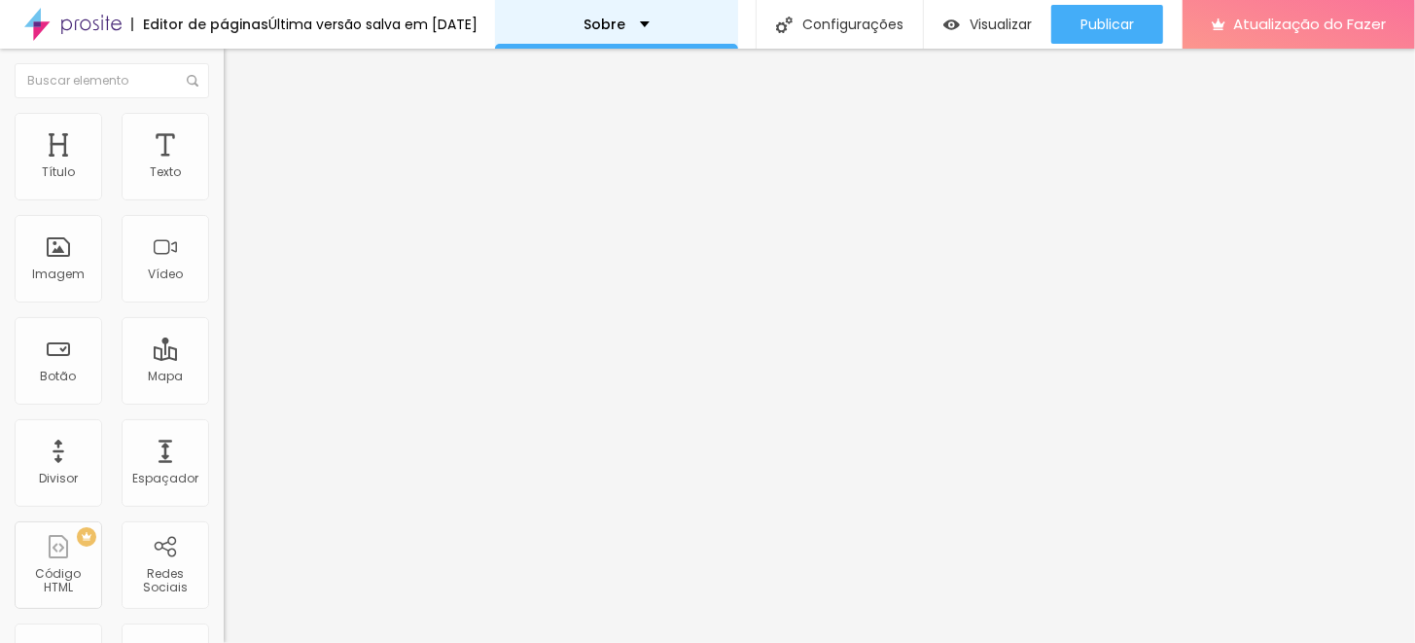
click at [668, 35] on div "Sobre" at bounding box center [616, 24] width 243 height 49
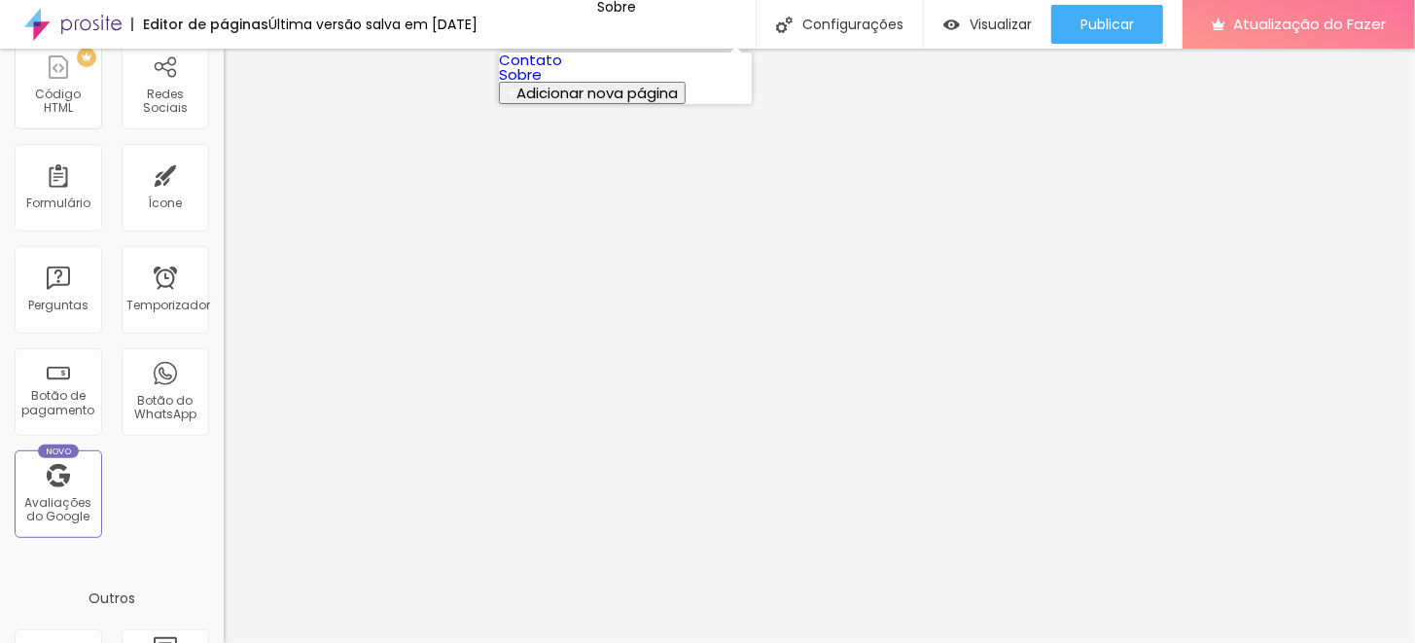
scroll to position [485, 0]
click at [88, 292] on div "Perguntas" at bounding box center [59, 284] width 88 height 88
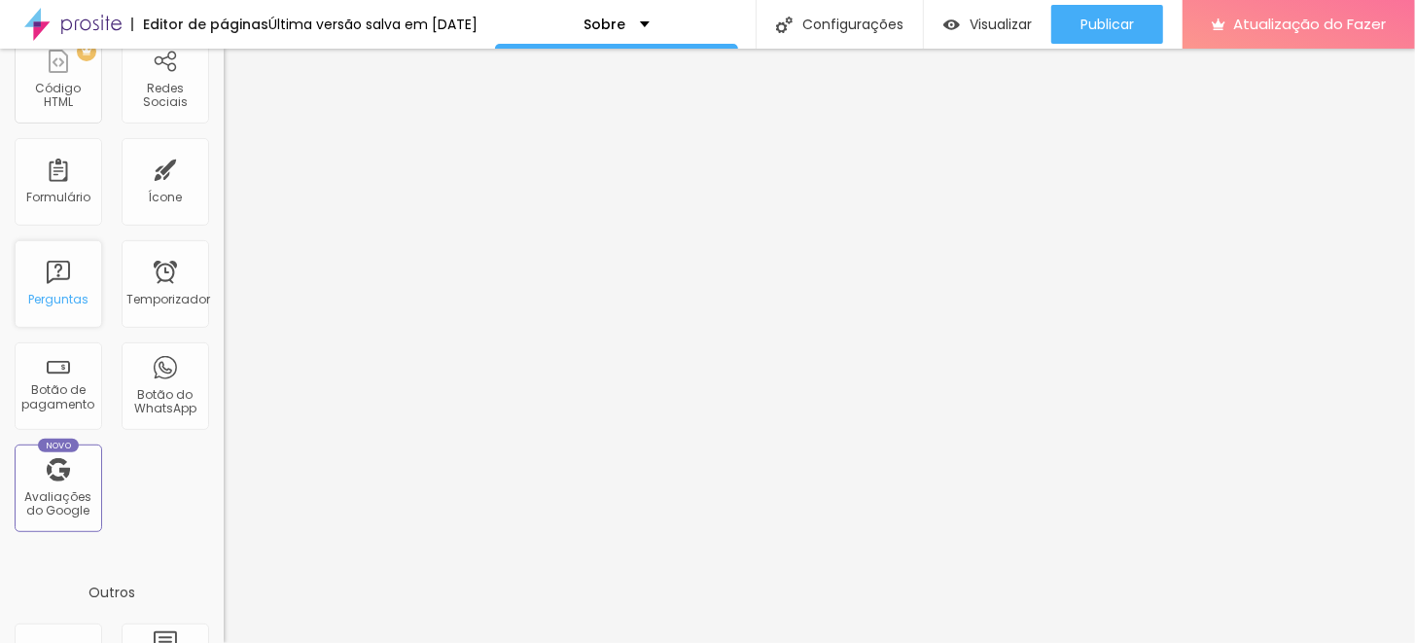
click at [55, 274] on div "Perguntas" at bounding box center [59, 284] width 88 height 88
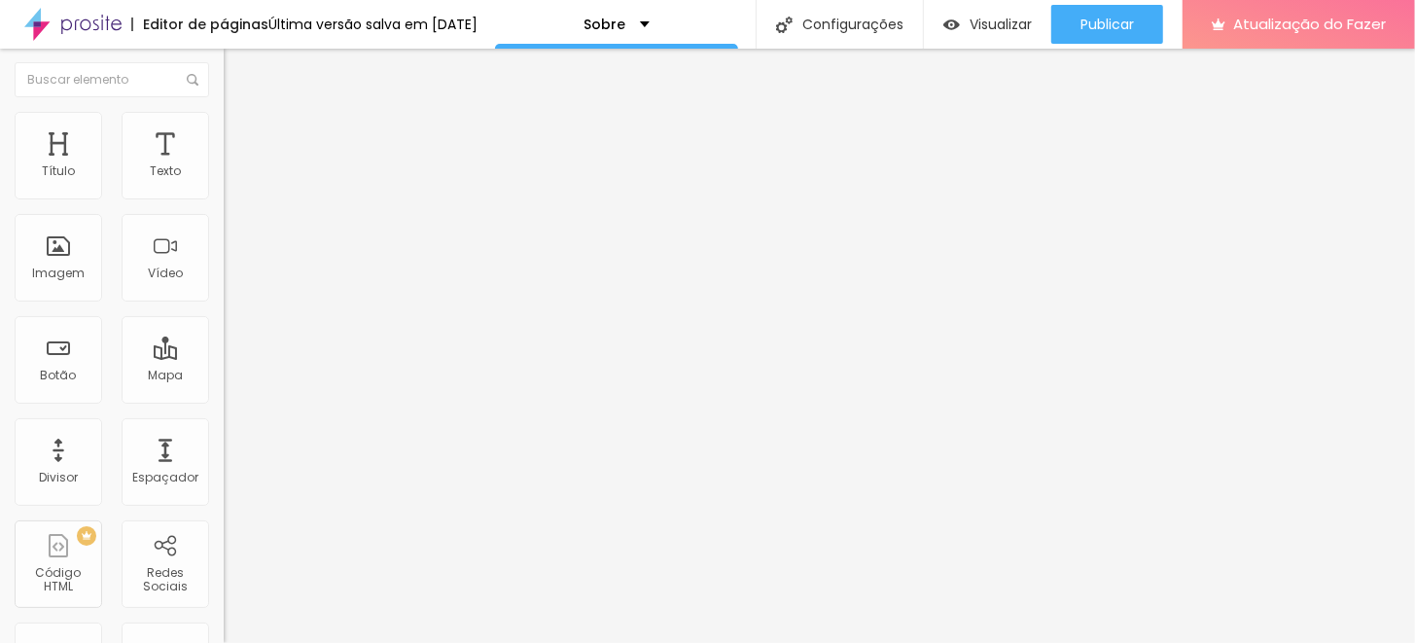
scroll to position [0, 0]
click at [118, 78] on input "text" at bounding box center [112, 80] width 195 height 35
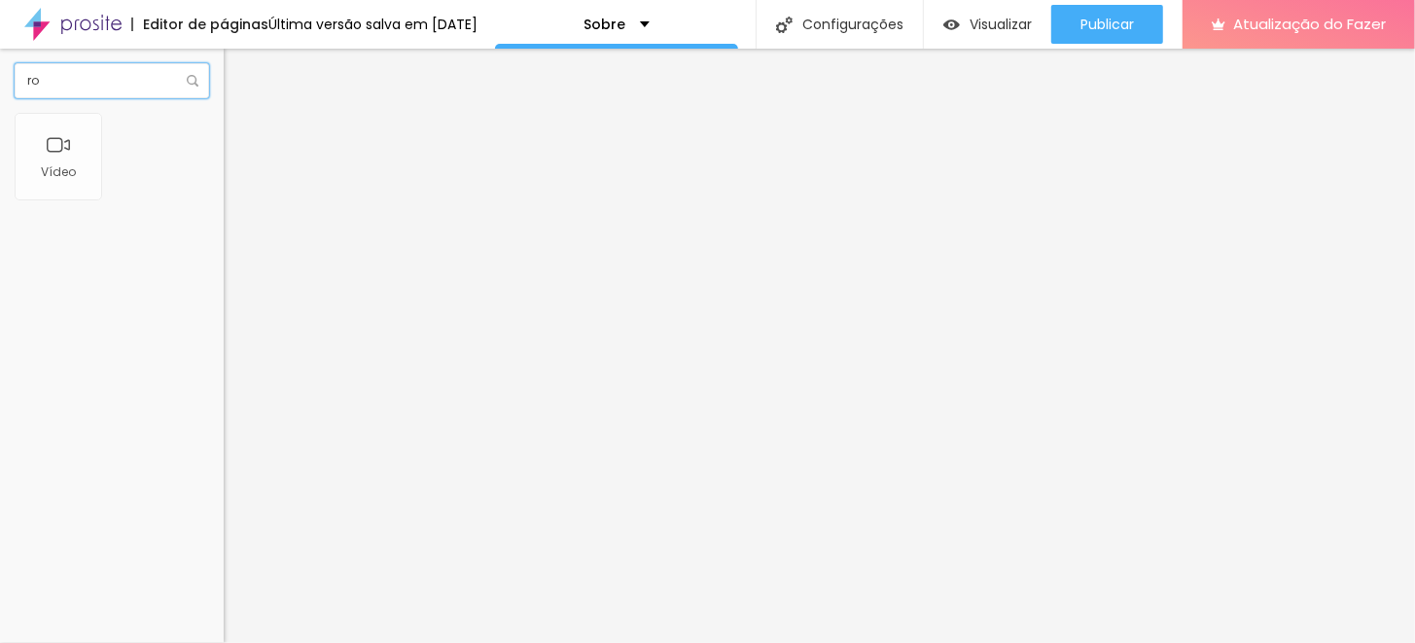
type input "r"
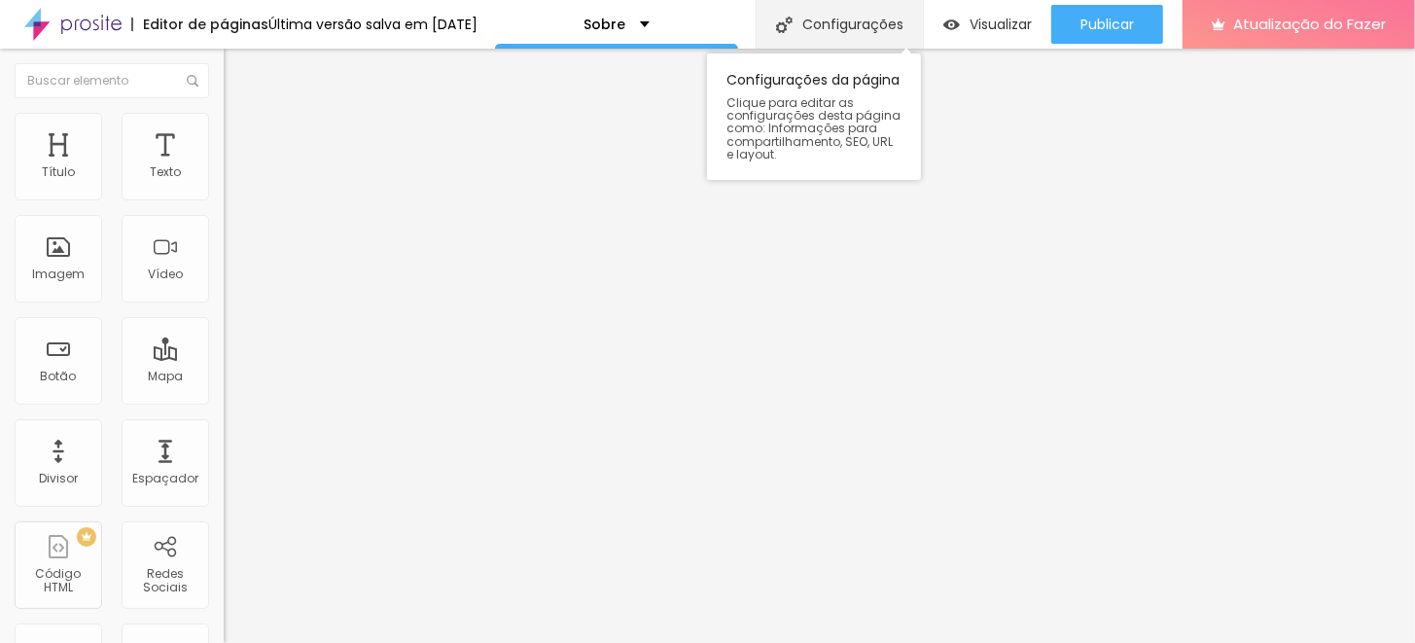
click at [817, 24] on font "Configurações" at bounding box center [852, 24] width 101 height 19
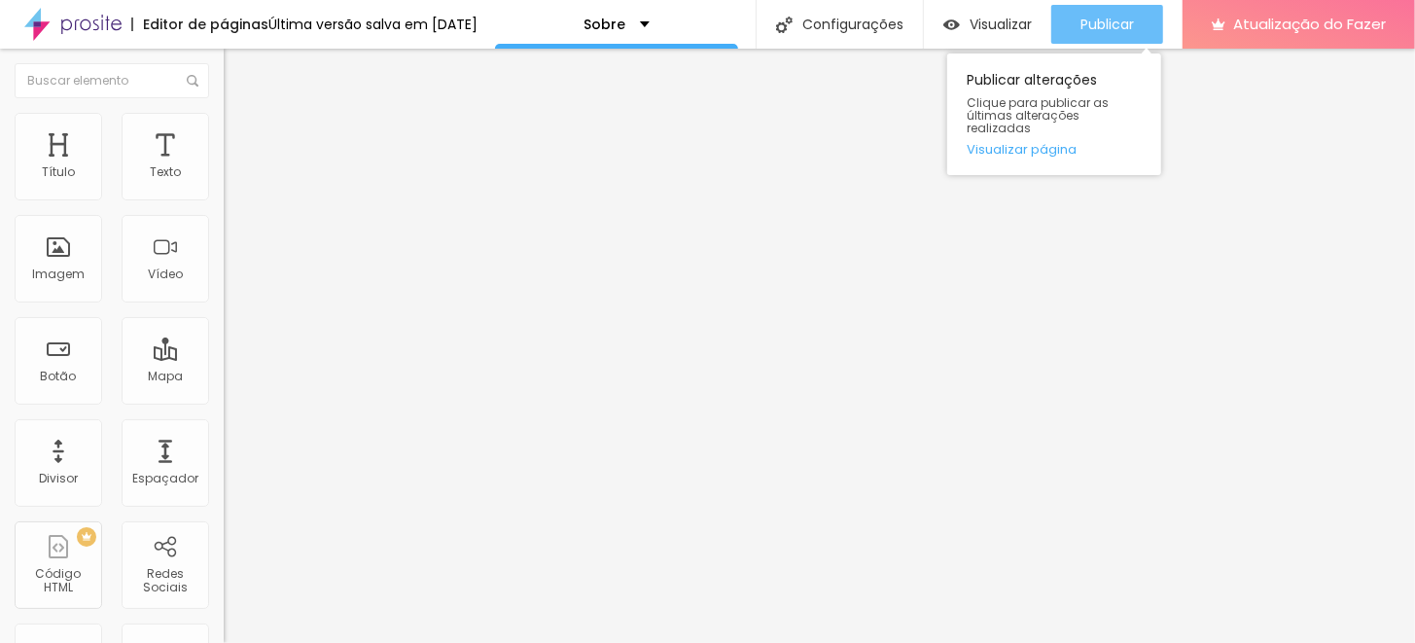
click at [1142, 42] on button "Publicar" at bounding box center [1107, 24] width 112 height 39
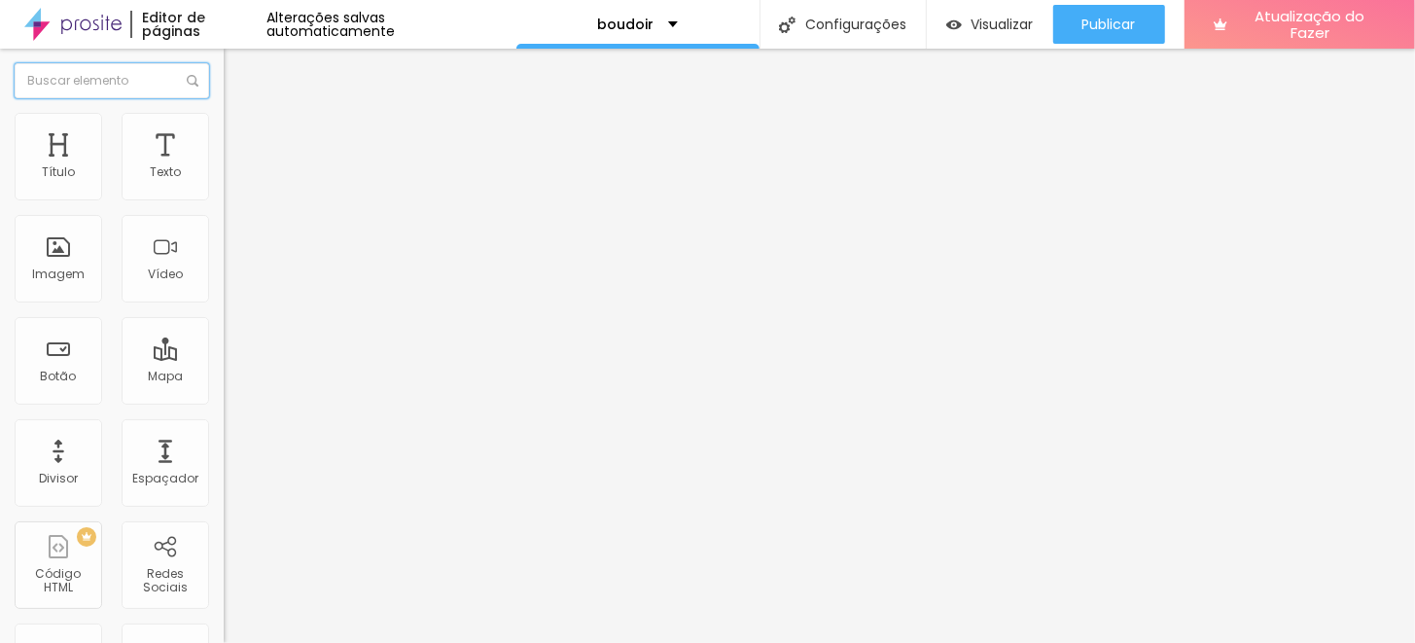
click at [133, 85] on input "text" at bounding box center [112, 80] width 195 height 35
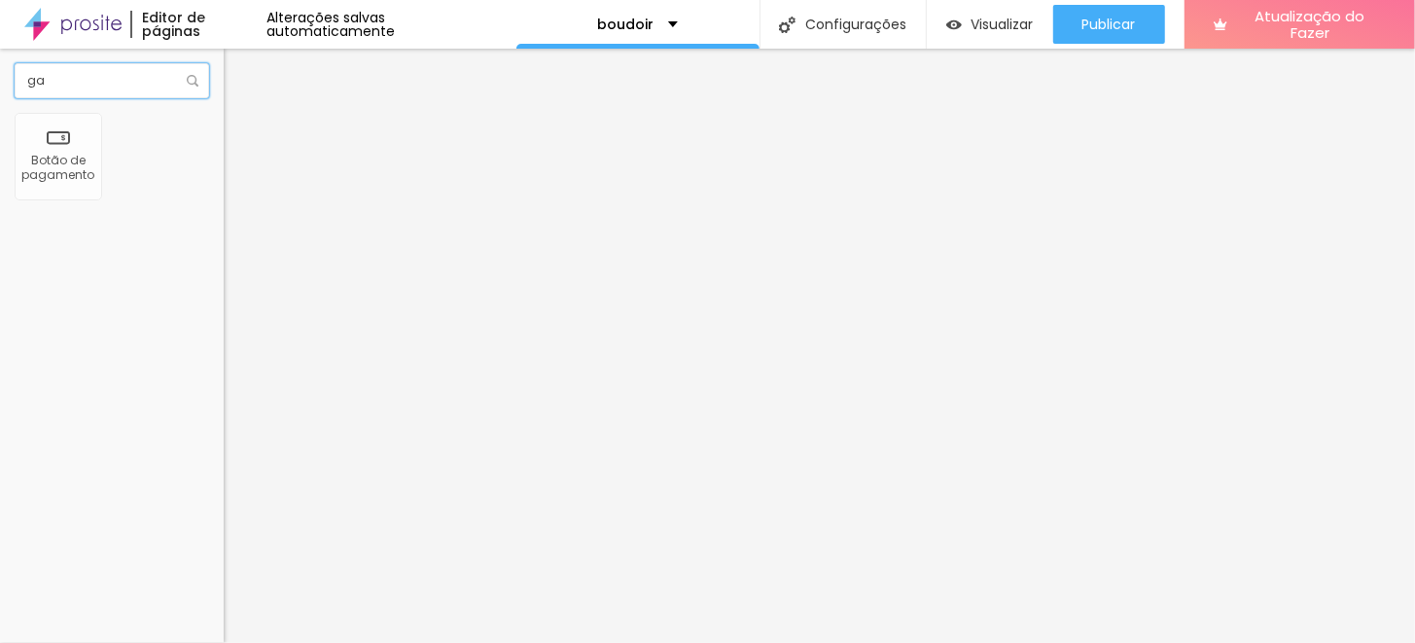
type input "g"
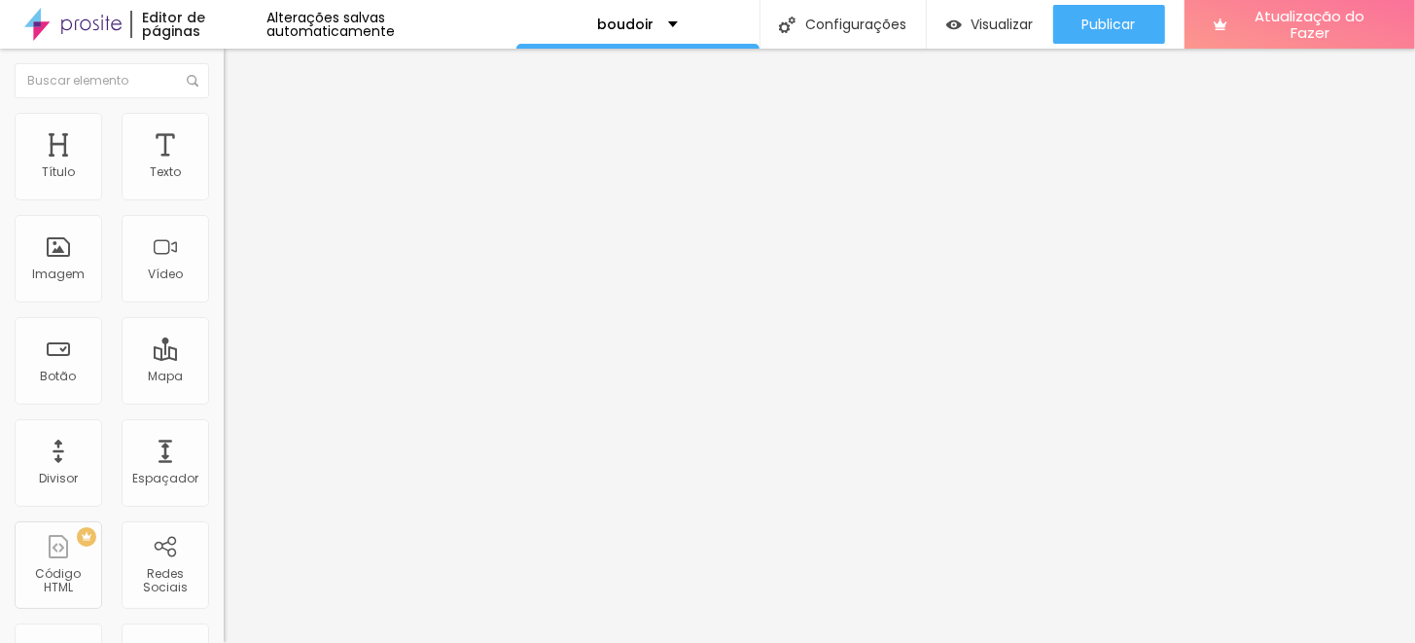
click at [224, 116] on img at bounding box center [233, 122] width 18 height 18
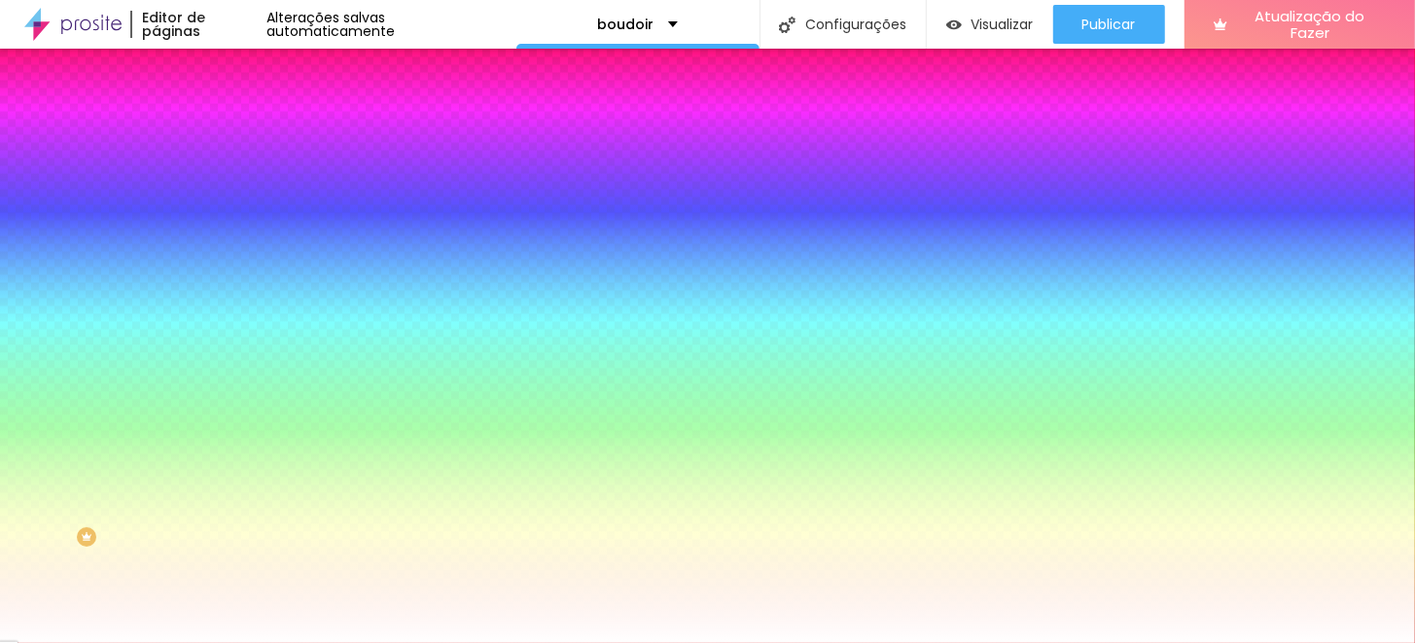
click at [241, 139] on font "Avançado" at bounding box center [273, 145] width 64 height 17
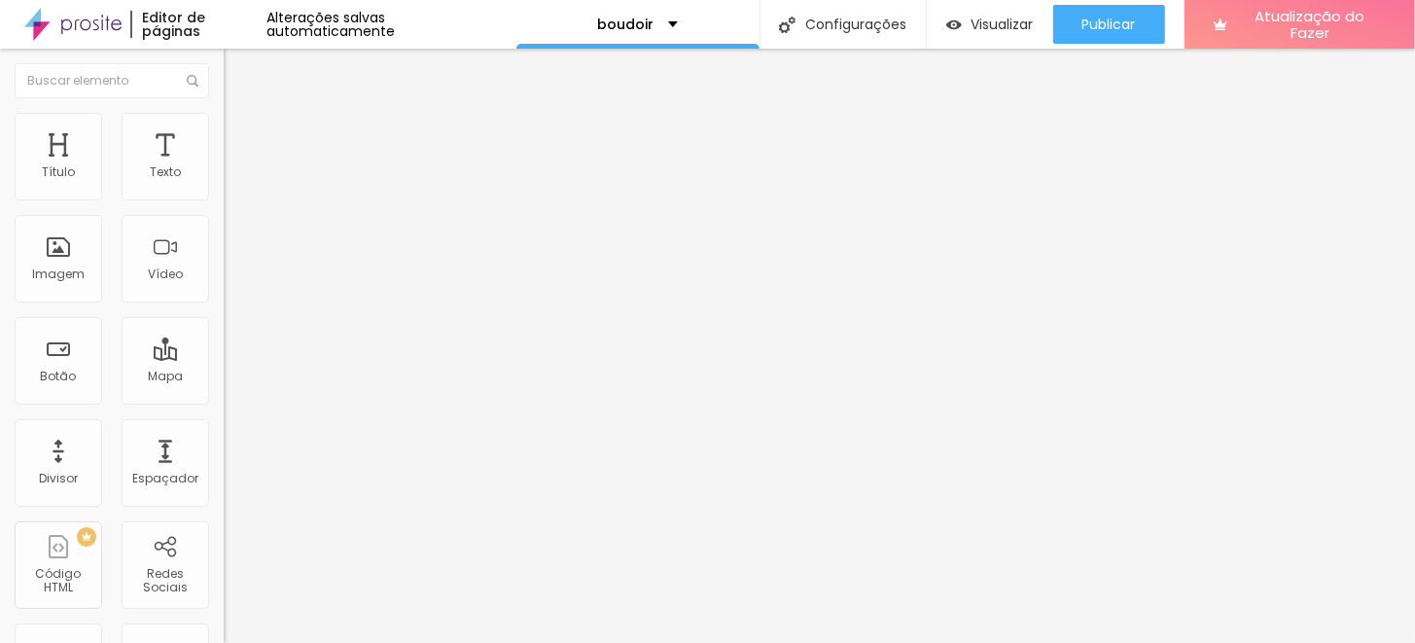
click at [238, 71] on div "Editar nulo" at bounding box center [288, 71] width 101 height 16
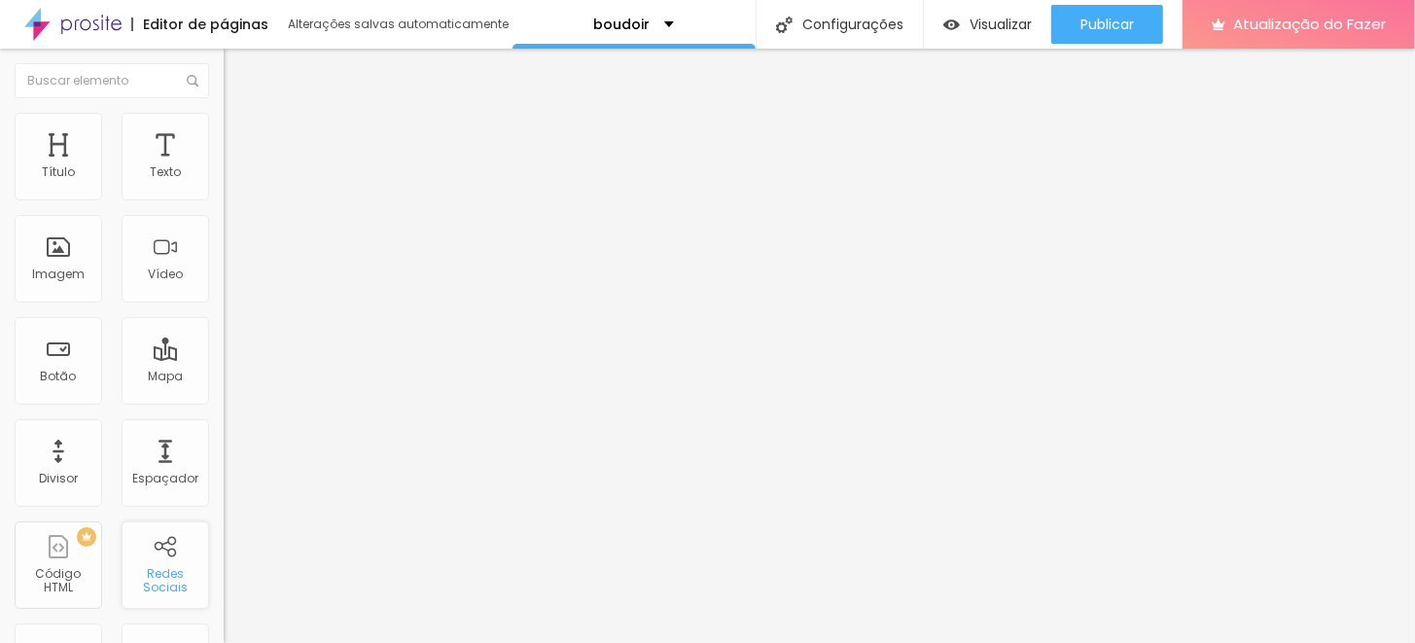
click at [143, 569] on font "Redes Sociais" at bounding box center [165, 580] width 45 height 30
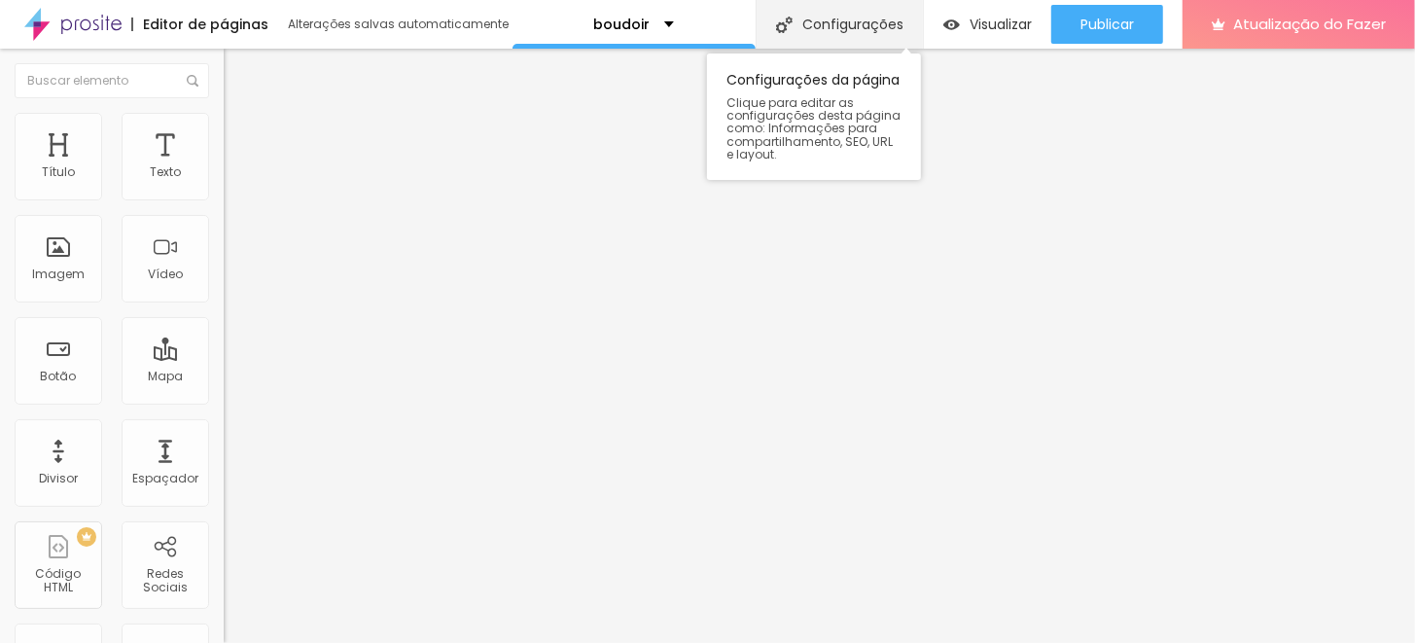
click at [838, 25] on font "Configurações" at bounding box center [852, 24] width 101 height 19
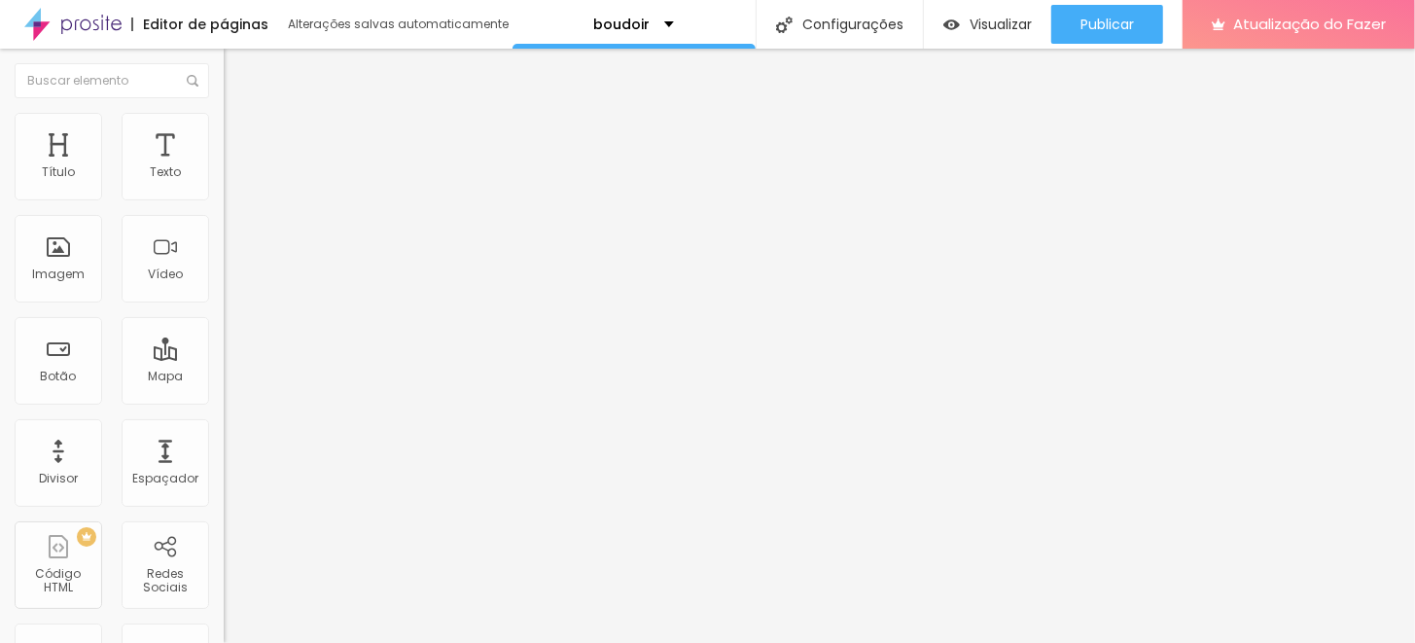
scroll to position [67, 0]
click at [149, 447] on div "Espaçador" at bounding box center [166, 463] width 88 height 88
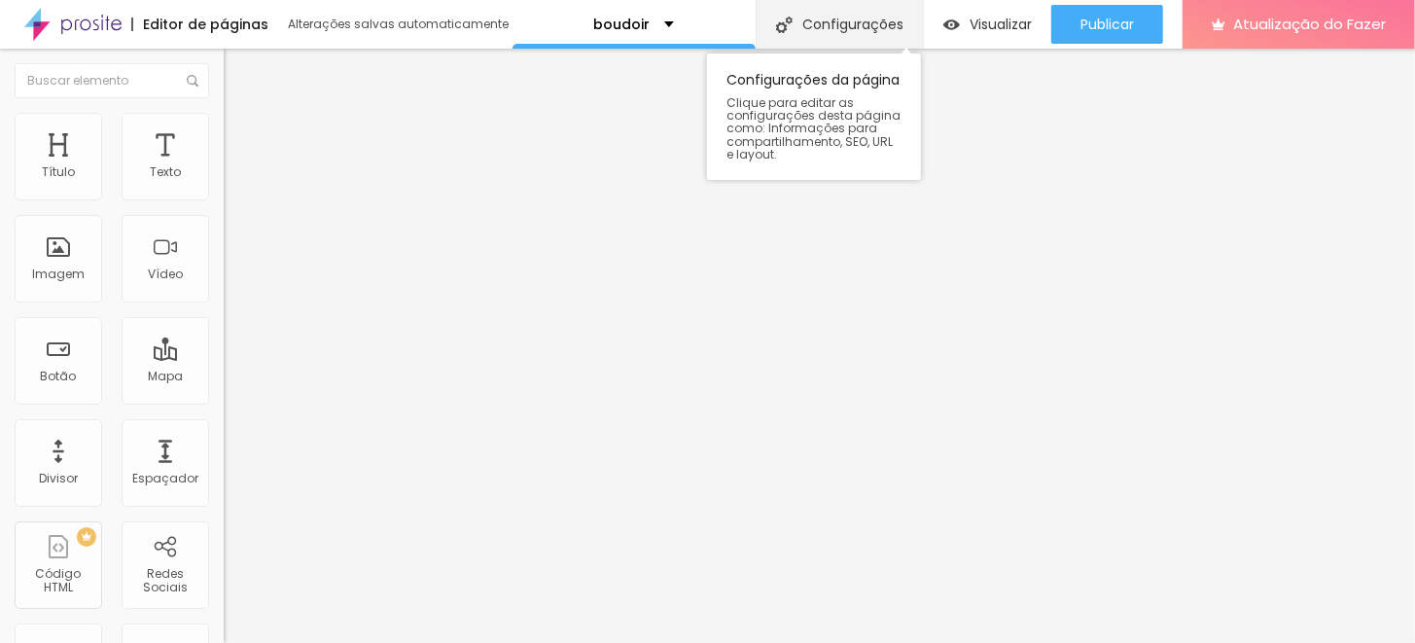
click at [816, 40] on div "Configurações" at bounding box center [839, 24] width 167 height 49
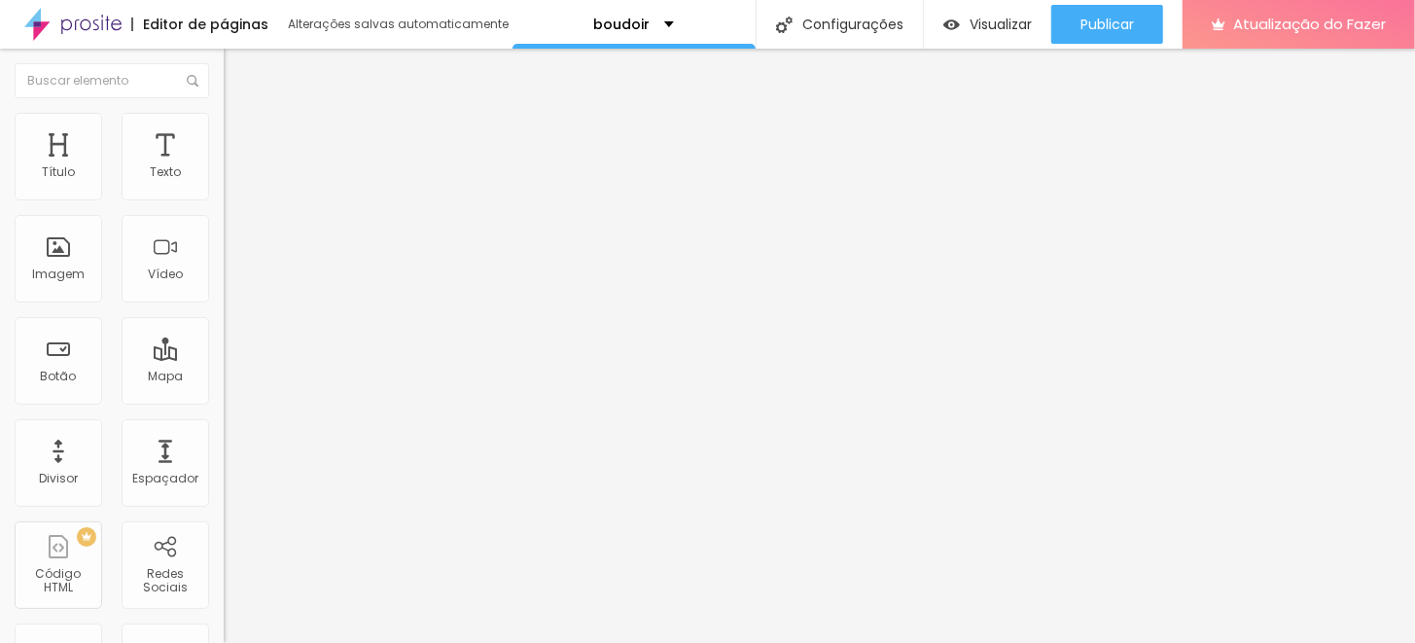
click at [301, 24] on font "Alterações salvas automaticamente" at bounding box center [398, 24] width 221 height 17
click at [220, 16] on font "Editor de páginas" at bounding box center [205, 24] width 125 height 19
click at [100, 16] on img at bounding box center [72, 24] width 97 height 49
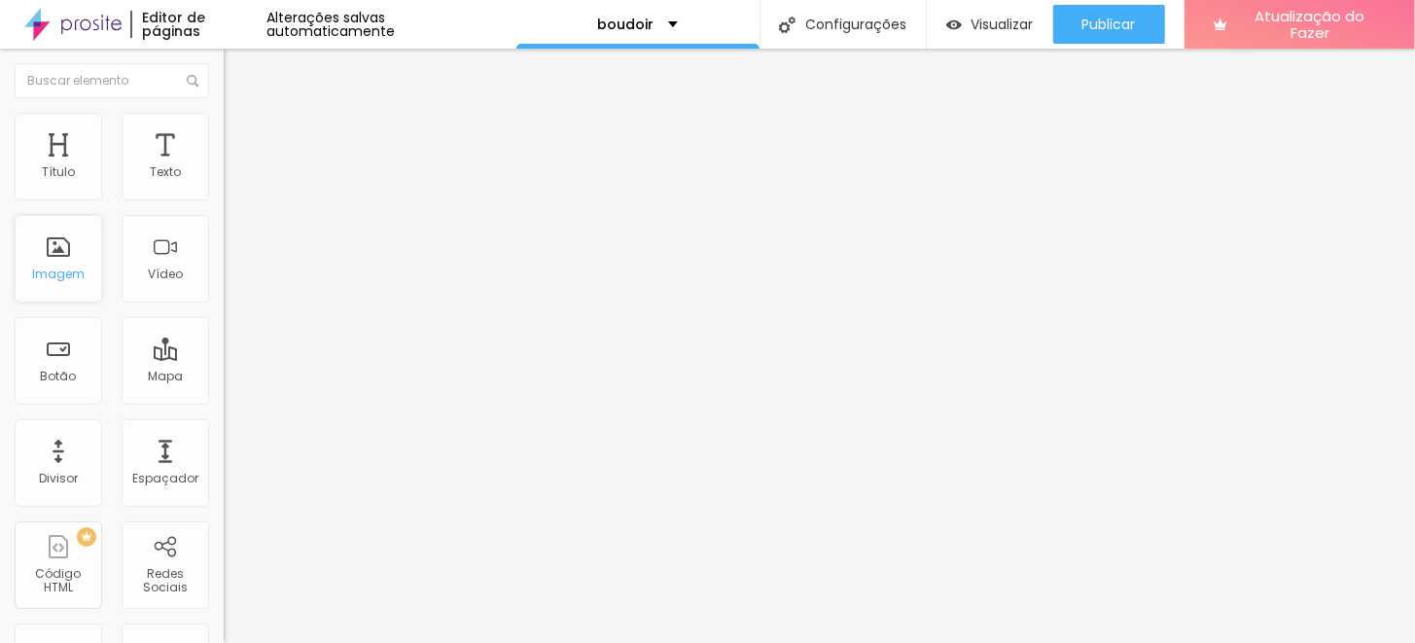
click at [63, 265] on div "Imagem" at bounding box center [59, 259] width 88 height 88
